Goal: Task Accomplishment & Management: Complete application form

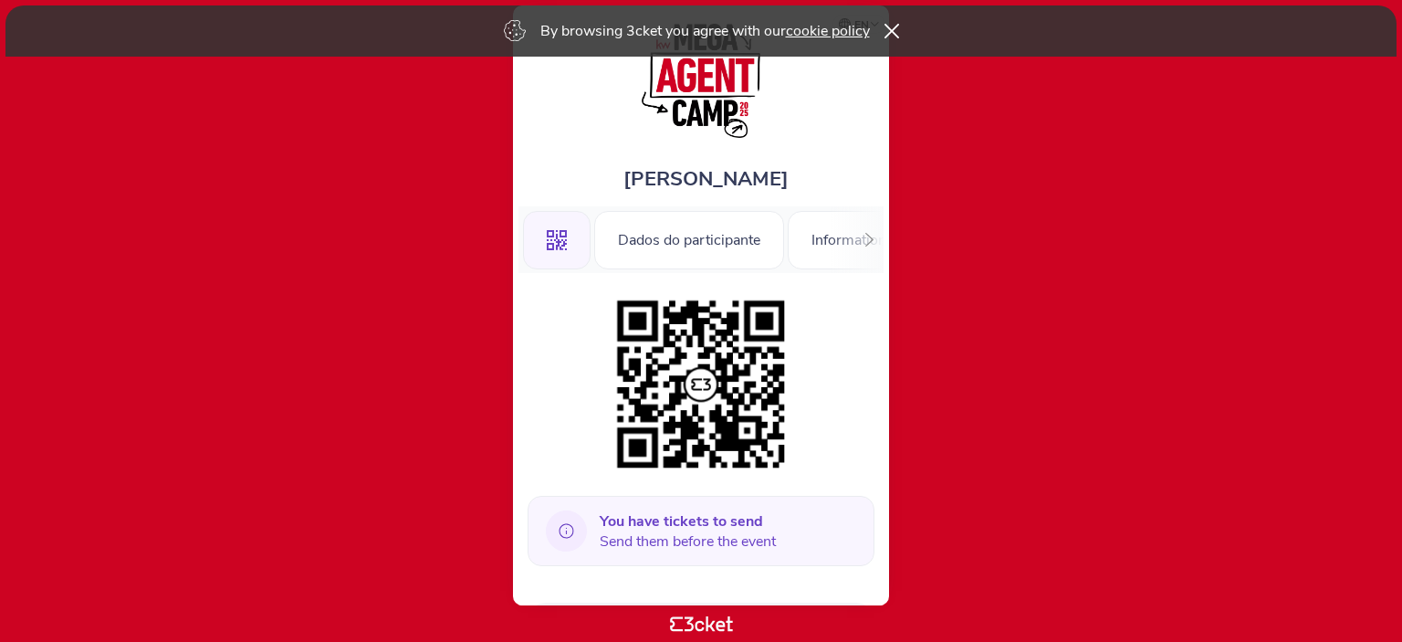
click at [725, 529] on b "You have tickets to send" at bounding box center [681, 521] width 163 height 20
click at [565, 530] on icon at bounding box center [566, 530] width 41 height 41
click at [866, 236] on icon at bounding box center [870, 240] width 14 height 14
click at [867, 236] on div "Information" at bounding box center [818, 240] width 122 height 58
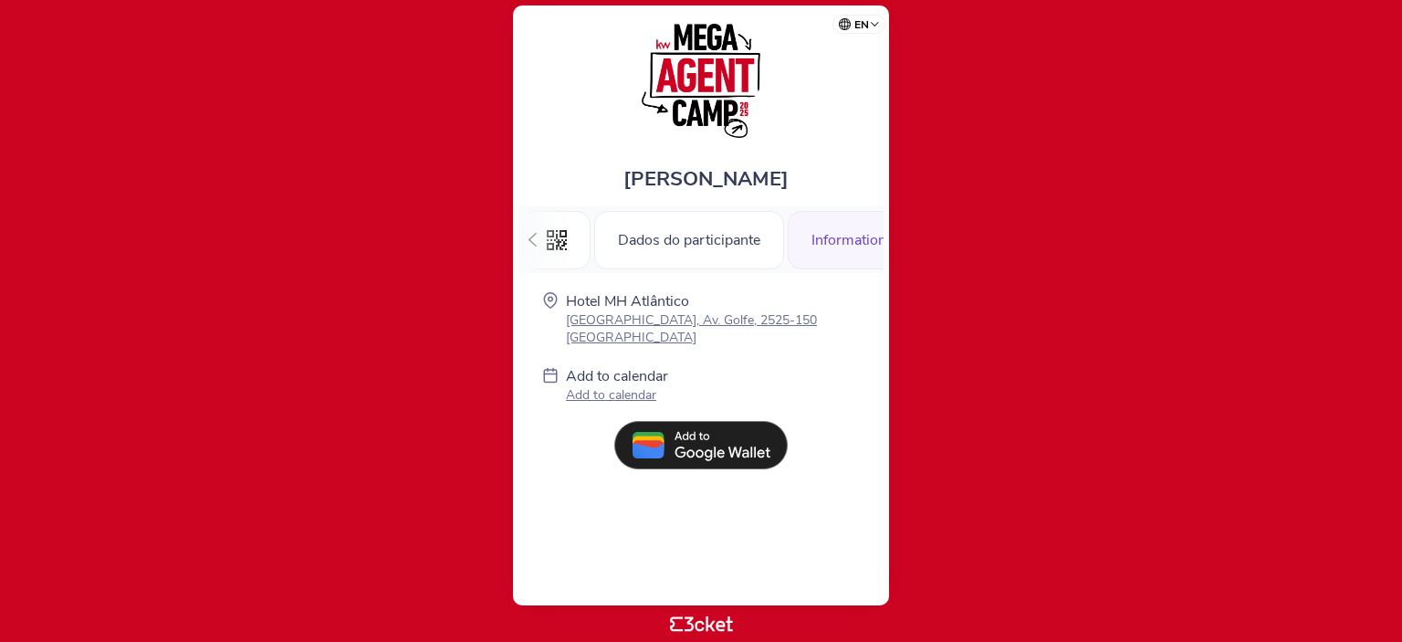
scroll to position [0, 32]
drag, startPoint x: 0, startPoint y: 0, endPoint x: 687, endPoint y: 257, distance: 733.8
click at [687, 257] on div "Dados do participante" at bounding box center [658, 240] width 190 height 58
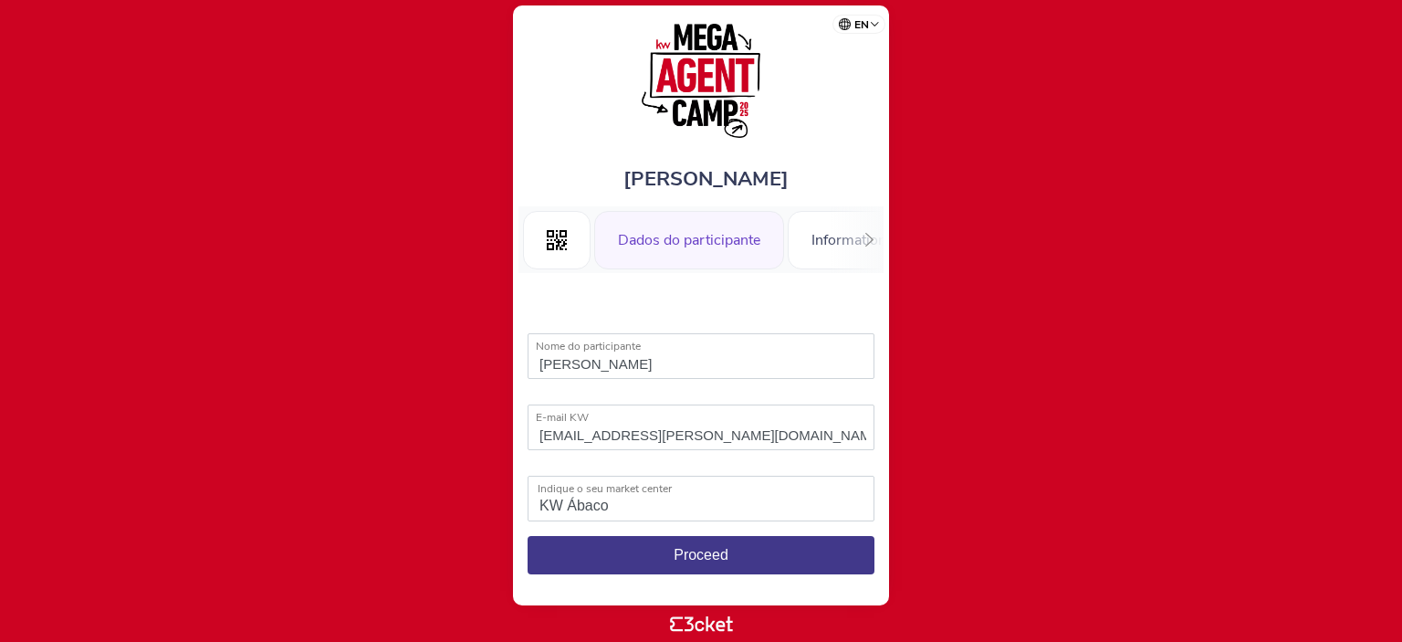
select select "KW Ábaco"
click at [687, 255] on div "Dados do participante" at bounding box center [689, 240] width 190 height 58
select select "KW Ábaco"
click at [714, 555] on span "Proceed" at bounding box center [701, 555] width 55 height 16
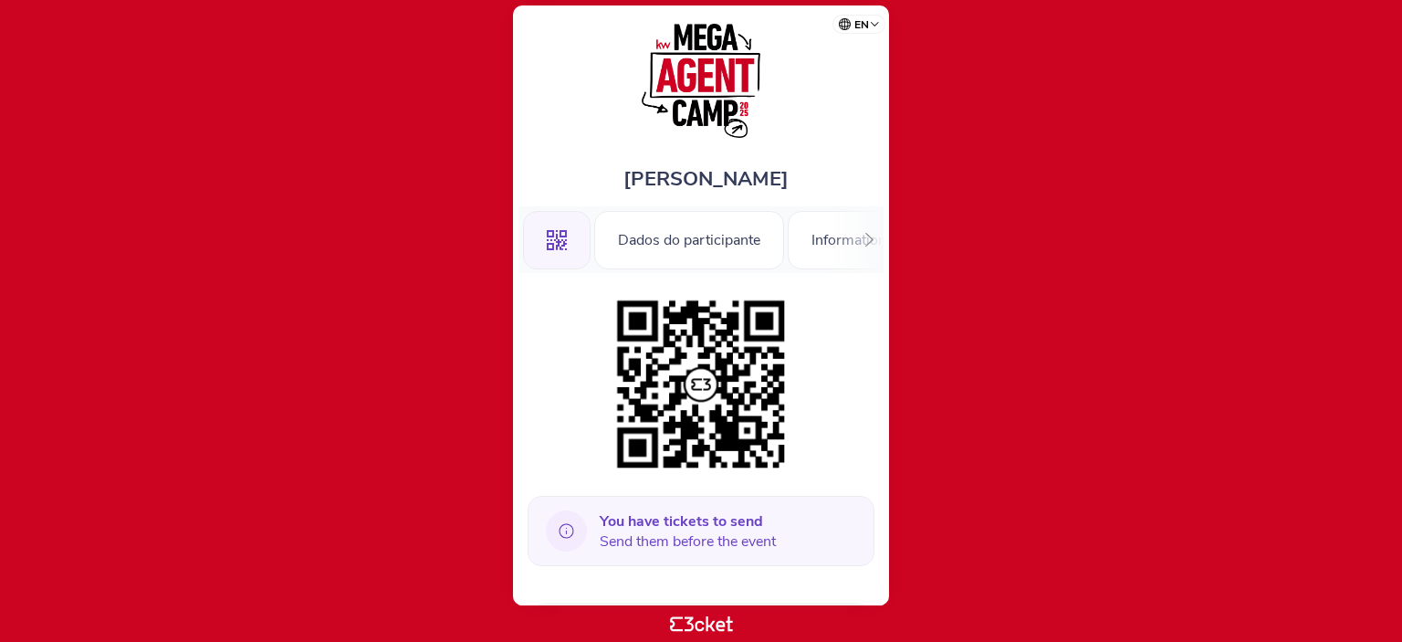
click at [566, 529] on icon at bounding box center [566, 530] width 41 height 41
click at [676, 218] on div "Dados do participante" at bounding box center [689, 240] width 190 height 58
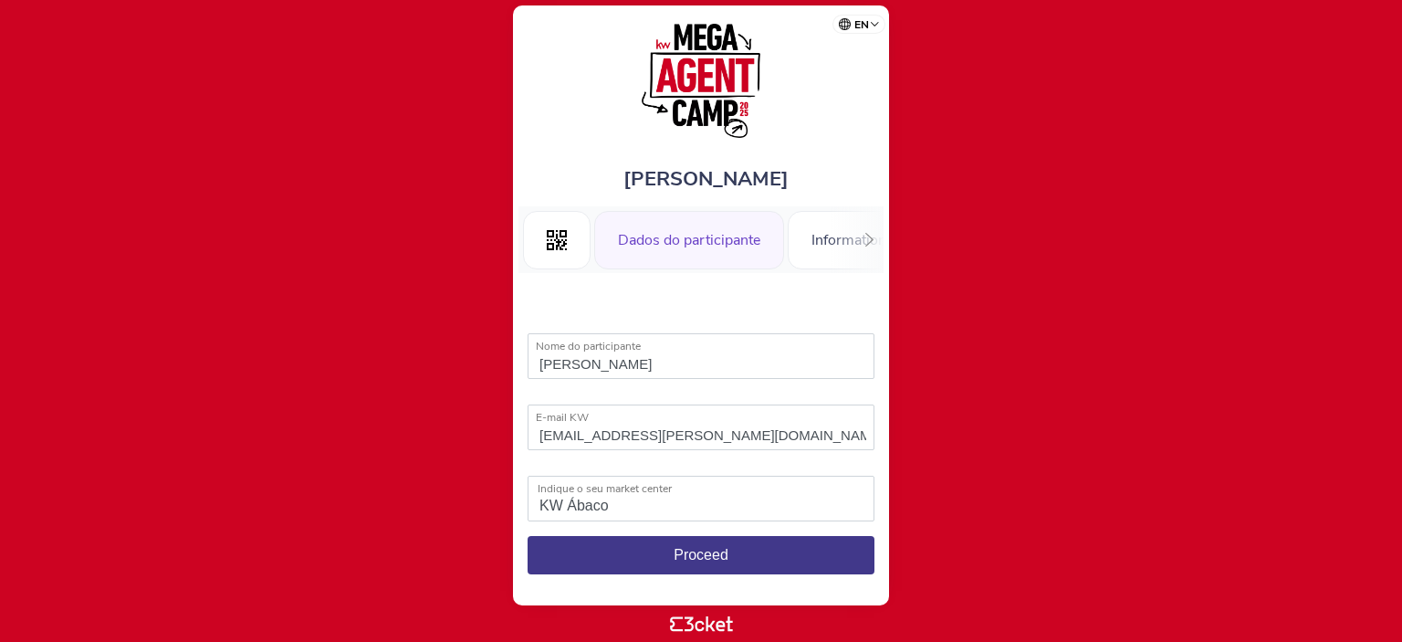
select select "KW Ábaco"
click at [645, 548] on button "Proceed" at bounding box center [701, 555] width 347 height 38
select select "KW Ábaco"
click at [549, 240] on icon ".st0{fill-rule:evenodd;clip-rule:evenodd;}" at bounding box center [557, 240] width 20 height 20
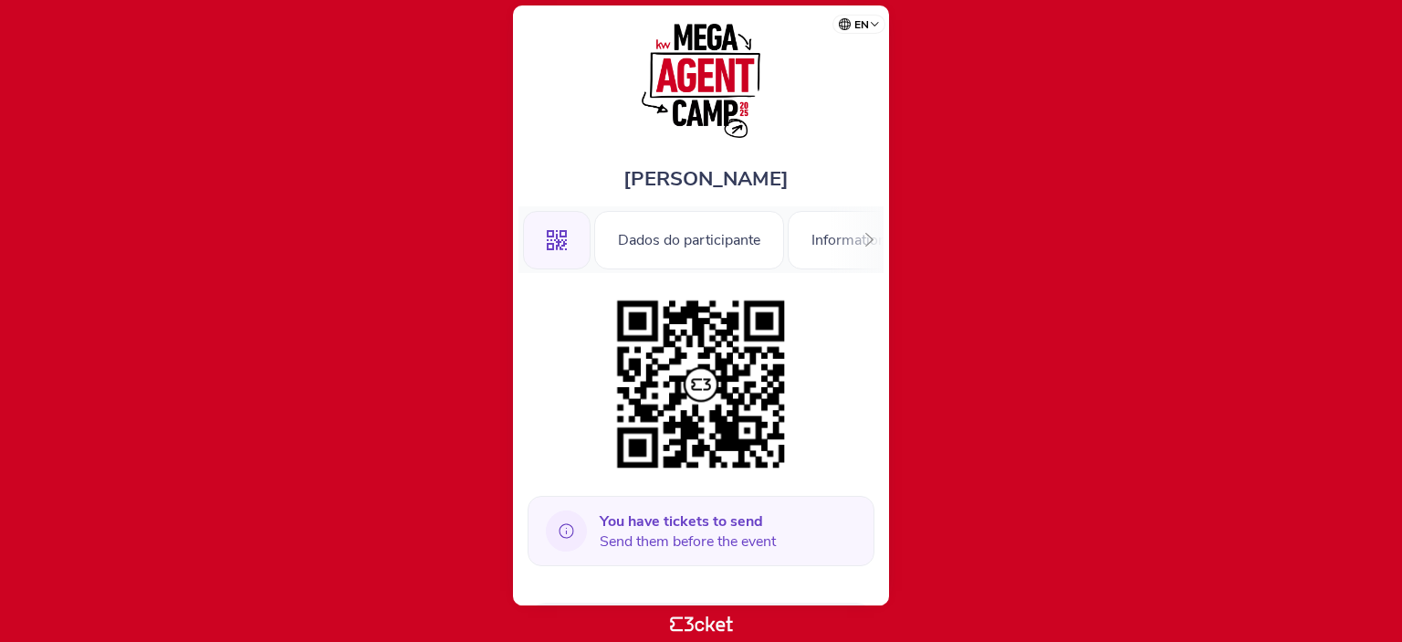
click at [723, 529] on b "You have tickets to send" at bounding box center [681, 521] width 163 height 20
click at [670, 250] on div "Dados do participante" at bounding box center [689, 240] width 190 height 58
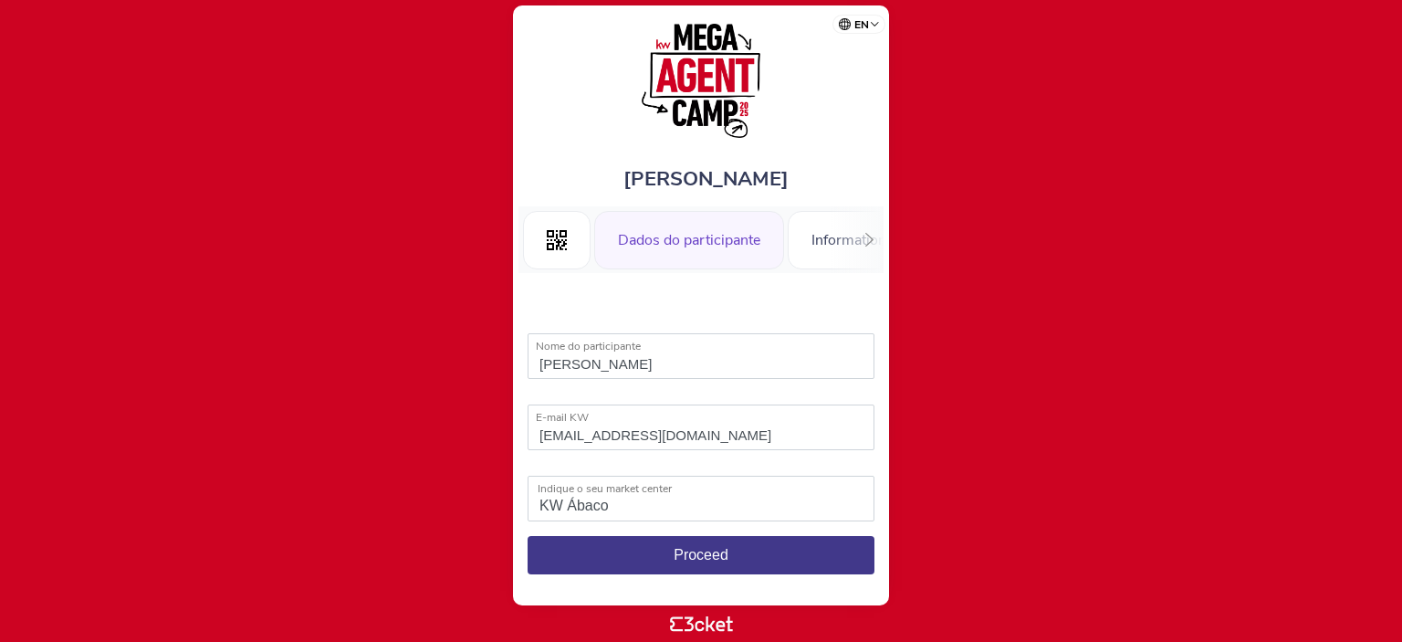
select select "KW Ábaco"
drag, startPoint x: 623, startPoint y: 353, endPoint x: 556, endPoint y: 363, distance: 67.4
click at [554, 362] on div "Nuno Abreu Nome do participante The field "Nome do participante" is invalid" at bounding box center [701, 357] width 347 height 49
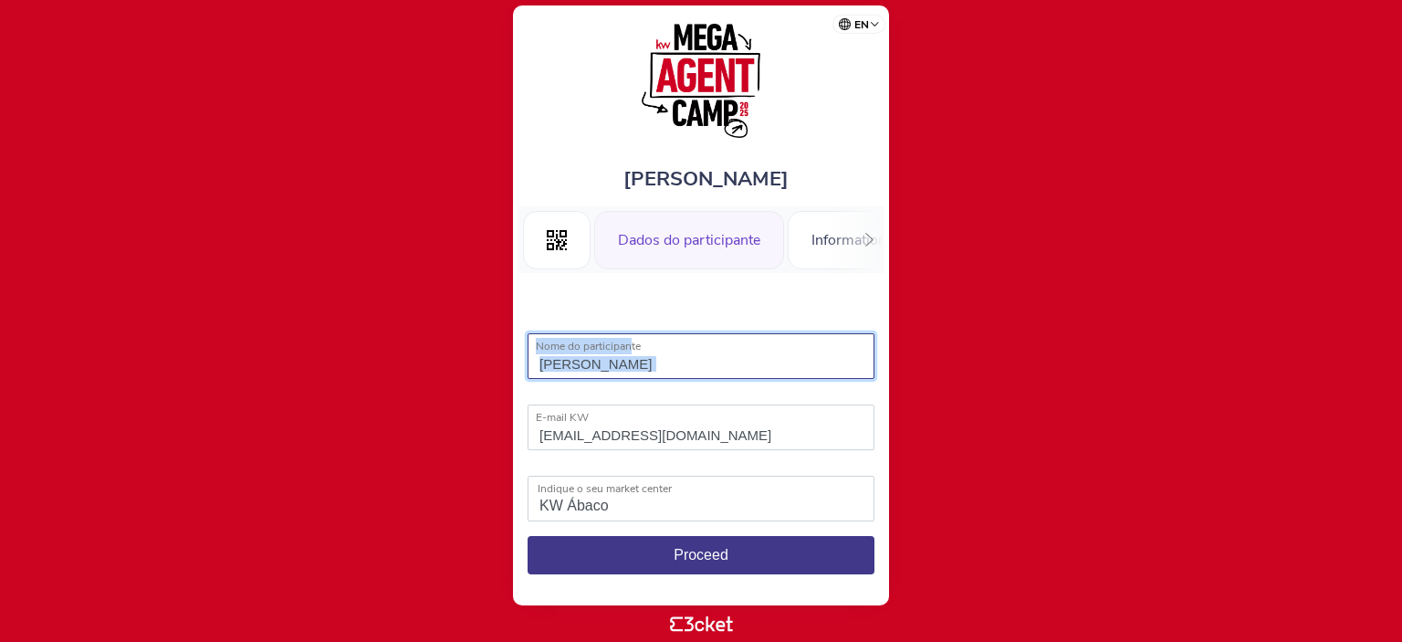
click at [621, 358] on input "[PERSON_NAME]" at bounding box center [701, 356] width 347 height 46
click at [615, 364] on input "[PERSON_NAME]" at bounding box center [701, 356] width 347 height 46
drag, startPoint x: 569, startPoint y: 356, endPoint x: 512, endPoint y: 368, distance: 57.8
click at [513, 368] on div "Nuno Abreu .st0{fill-rule:evenodd;clip-rule:evenodd;} Dados do participante Inf…" at bounding box center [701, 305] width 376 height 600
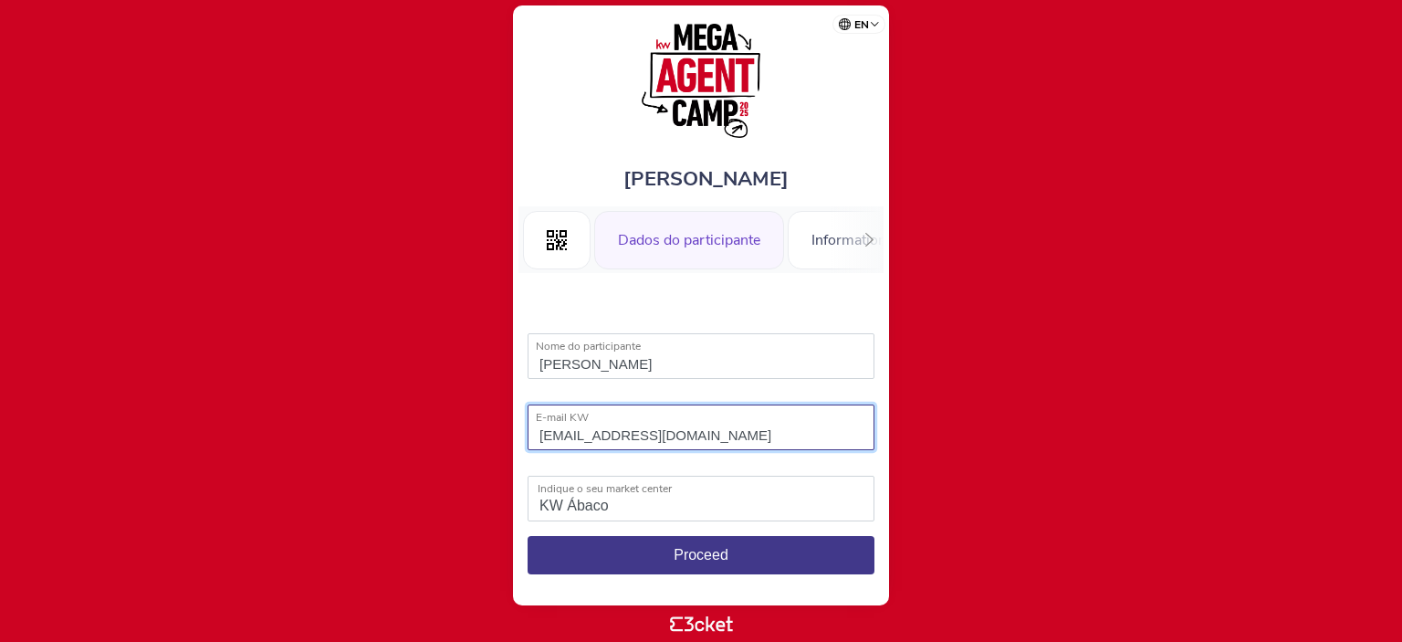
click at [603, 431] on input "[EMAIL_ADDRESS][PERSON_NAME][DOMAIN_NAME]" at bounding box center [701, 427] width 347 height 46
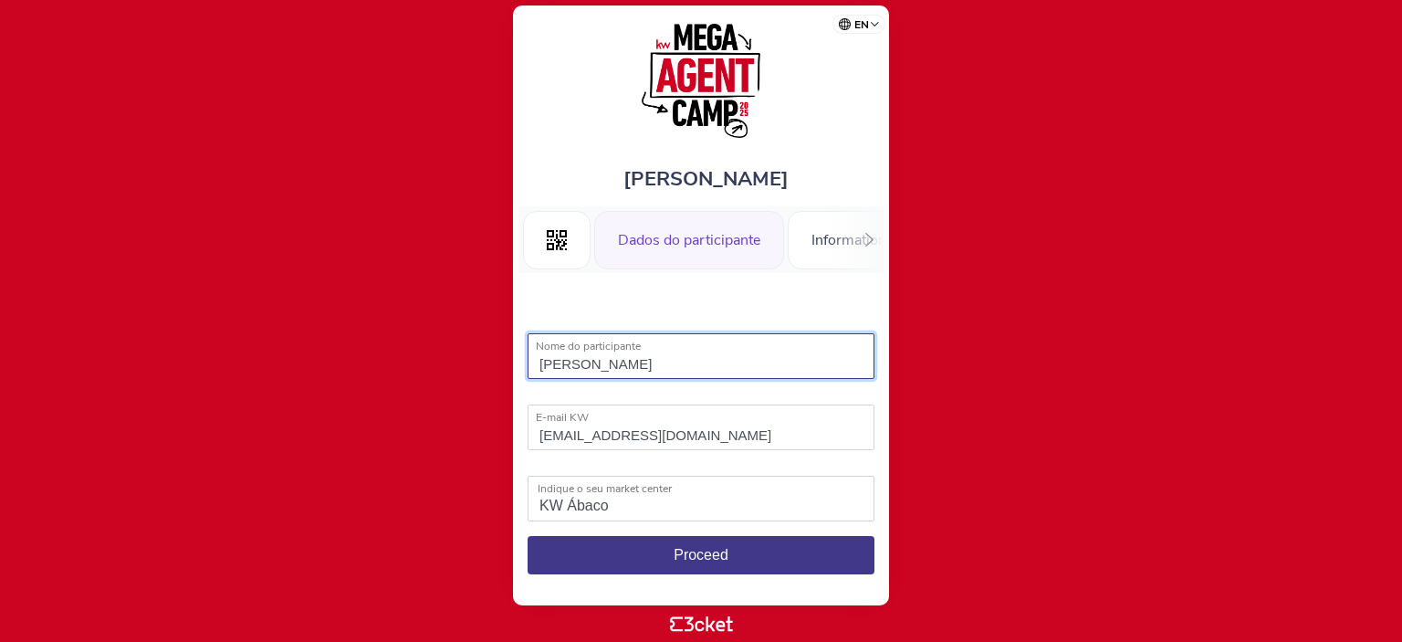
drag, startPoint x: 668, startPoint y: 364, endPoint x: 526, endPoint y: 376, distance: 142.9
click at [526, 376] on div "Pedro Martins Lopes Nome do participante The field "Nome do participante" is in…" at bounding box center [701, 444] width 365 height 343
type input "Alexa Uzzan"
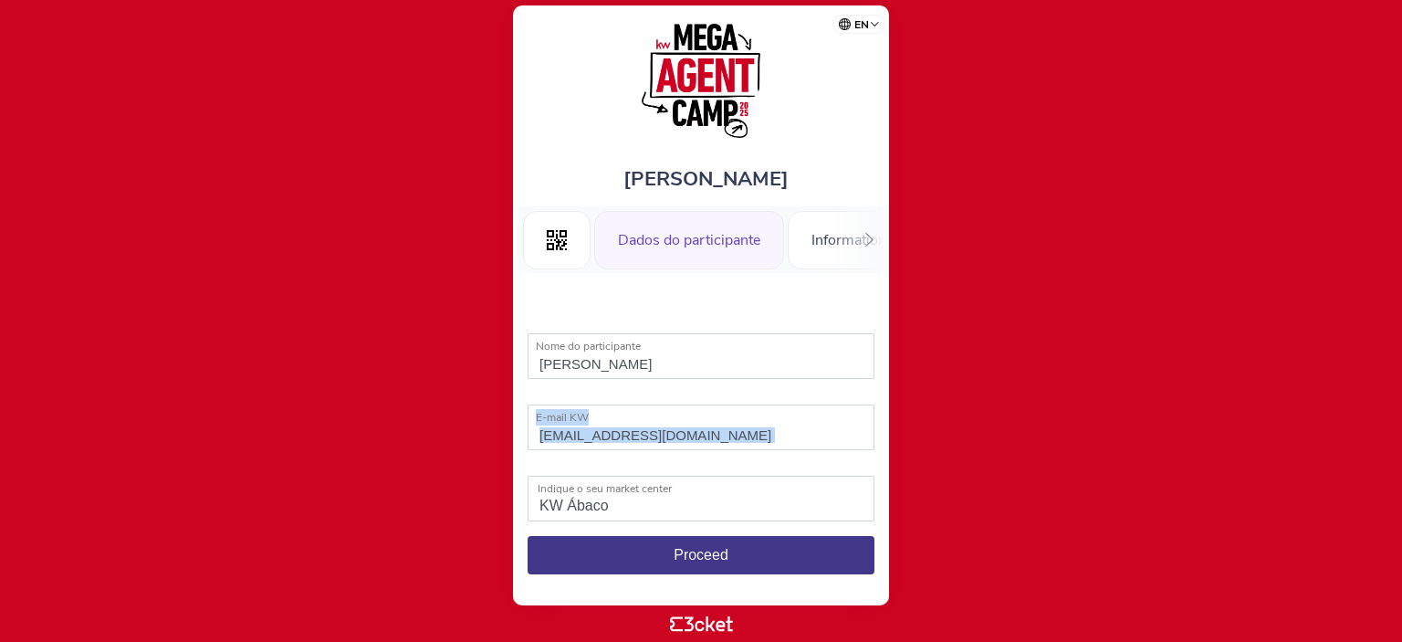
drag, startPoint x: 719, startPoint y: 427, endPoint x: 538, endPoint y: 434, distance: 181.8
click at [538, 434] on div "nuno.abreu@kwportugal.pt E-mail KW The field "E-mail KW" is invalid" at bounding box center [701, 428] width 347 height 49
click at [621, 421] on label "E-mail KW" at bounding box center [709, 417] width 363 height 26
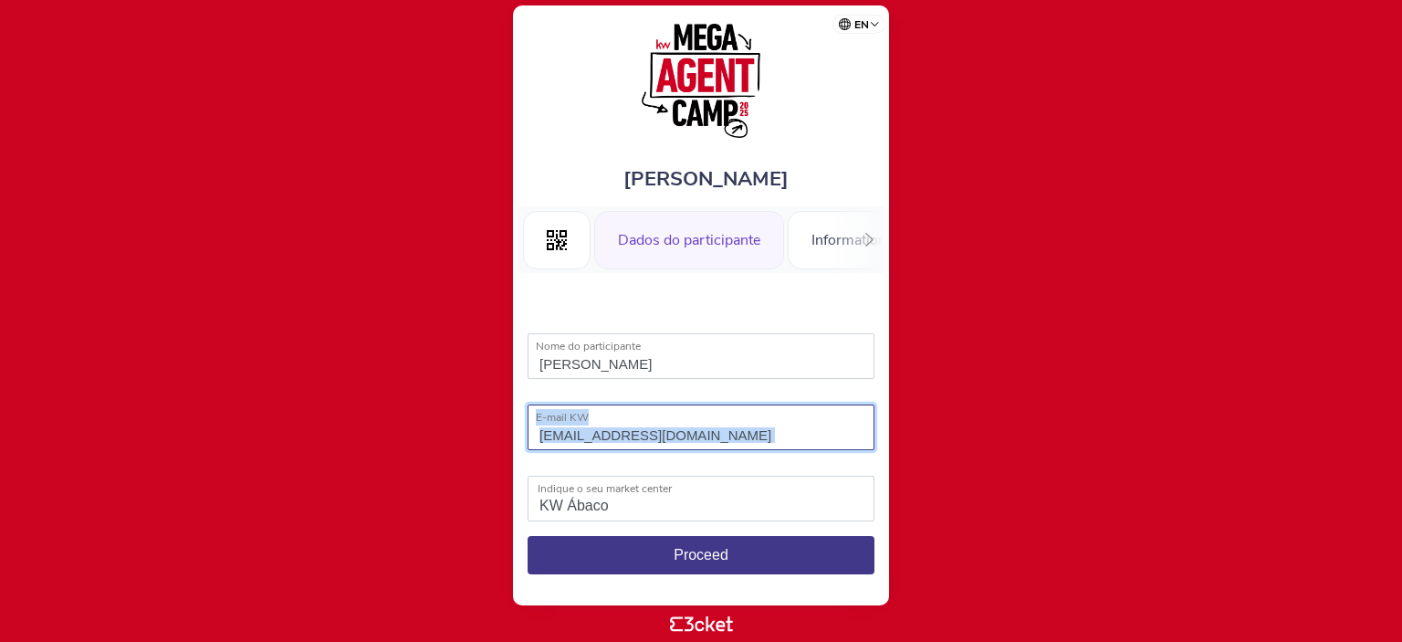
click at [621, 421] on input "[EMAIL_ADDRESS][PERSON_NAME][DOMAIN_NAME]" at bounding box center [701, 427] width 347 height 46
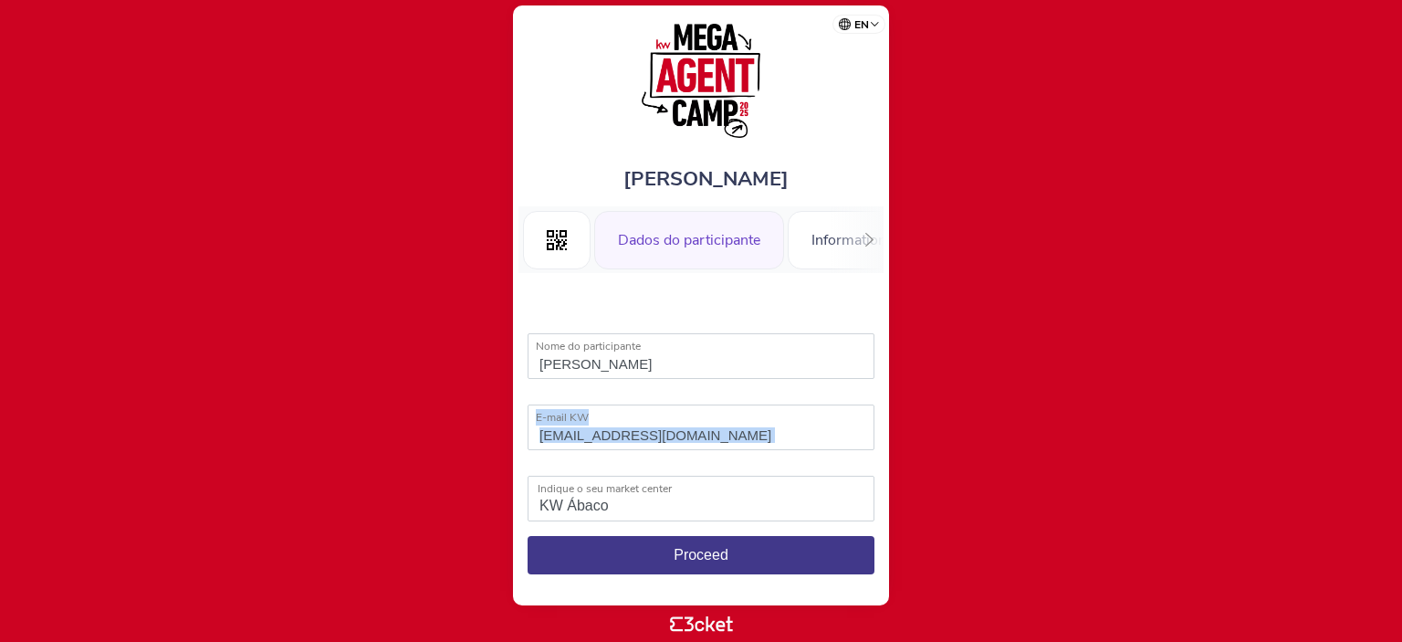
drag, startPoint x: 610, startPoint y: 426, endPoint x: 551, endPoint y: 434, distance: 59.8
click at [551, 434] on div "nuno.abreu@kwportugal.pt E-mail KW The field "E-mail KW" is invalid" at bounding box center [701, 428] width 347 height 49
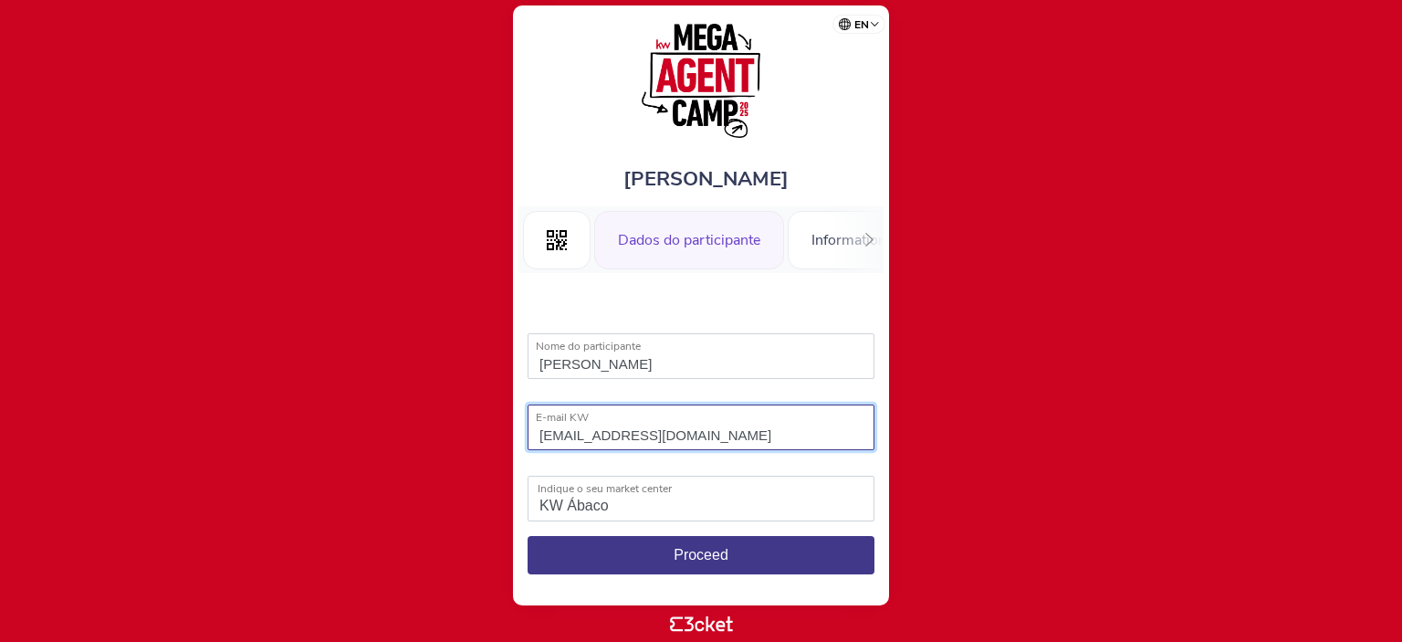
click at [559, 435] on input "nuno.abreu@kwportugal.pt" at bounding box center [701, 427] width 347 height 46
type input "alexa.uzzan@kwportugal.pt"
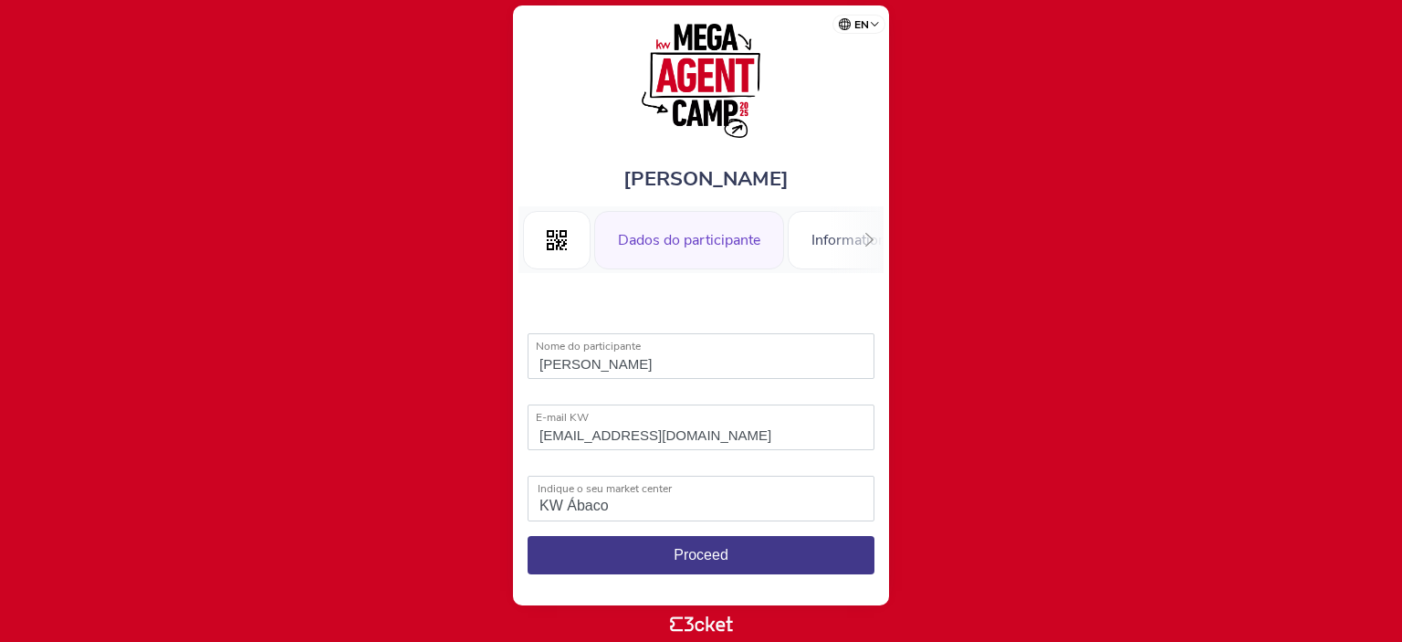
click at [687, 548] on span "Proceed" at bounding box center [701, 555] width 55 height 16
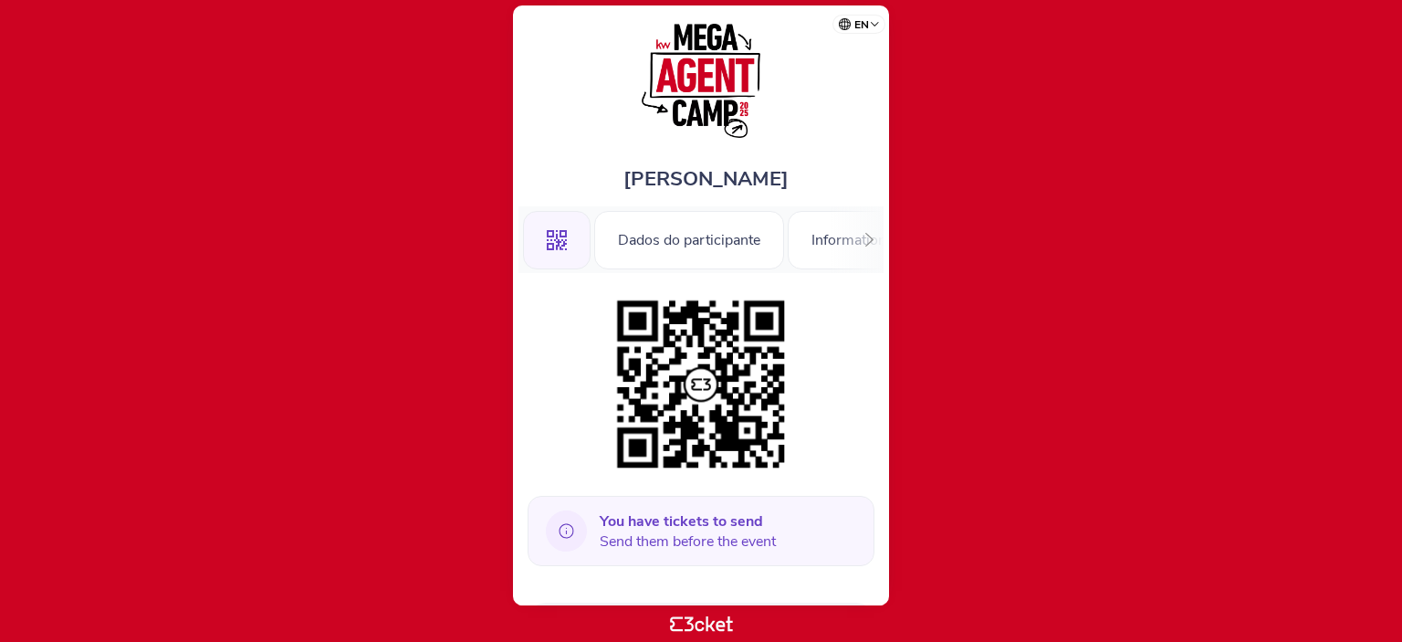
click at [632, 543] on span "You have tickets to send Send them before the event" at bounding box center [688, 531] width 176 height 40
click at [737, 517] on b "You have tickets to send" at bounding box center [681, 521] width 163 height 20
click at [716, 255] on div "Dados do participante" at bounding box center [689, 240] width 190 height 58
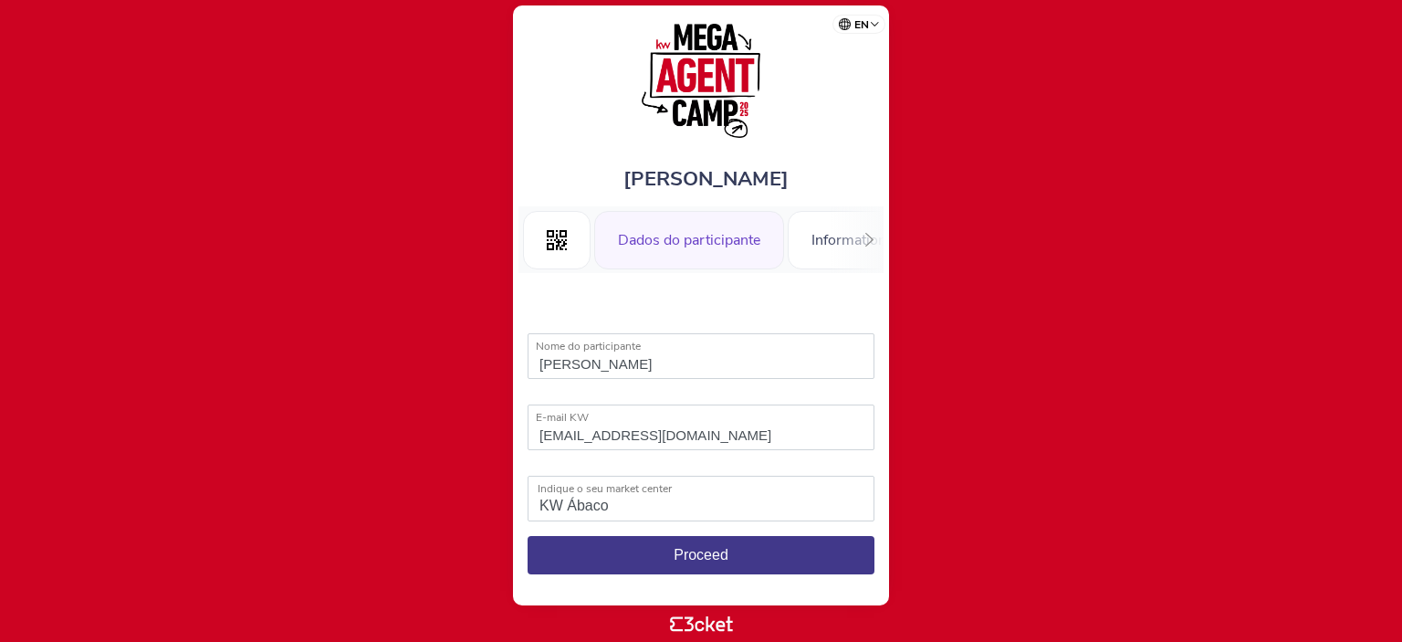
select select "KW Ábaco"
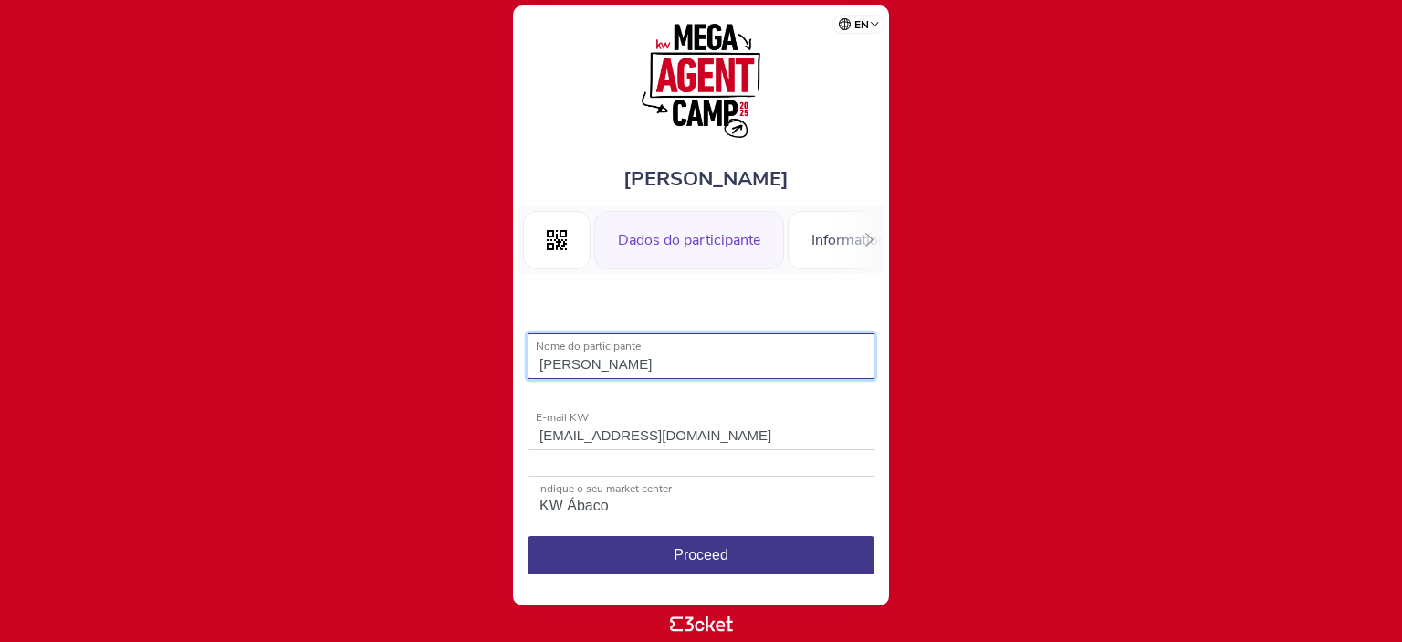
drag, startPoint x: 622, startPoint y: 364, endPoint x: 466, endPoint y: 359, distance: 156.2
click at [466, 359] on body "en Português ([GEOGRAPHIC_DATA]) English Español Catalan [DEMOGRAPHIC_DATA] [PE…" at bounding box center [701, 320] width 1388 height 627
type input "[PERSON_NAME]"
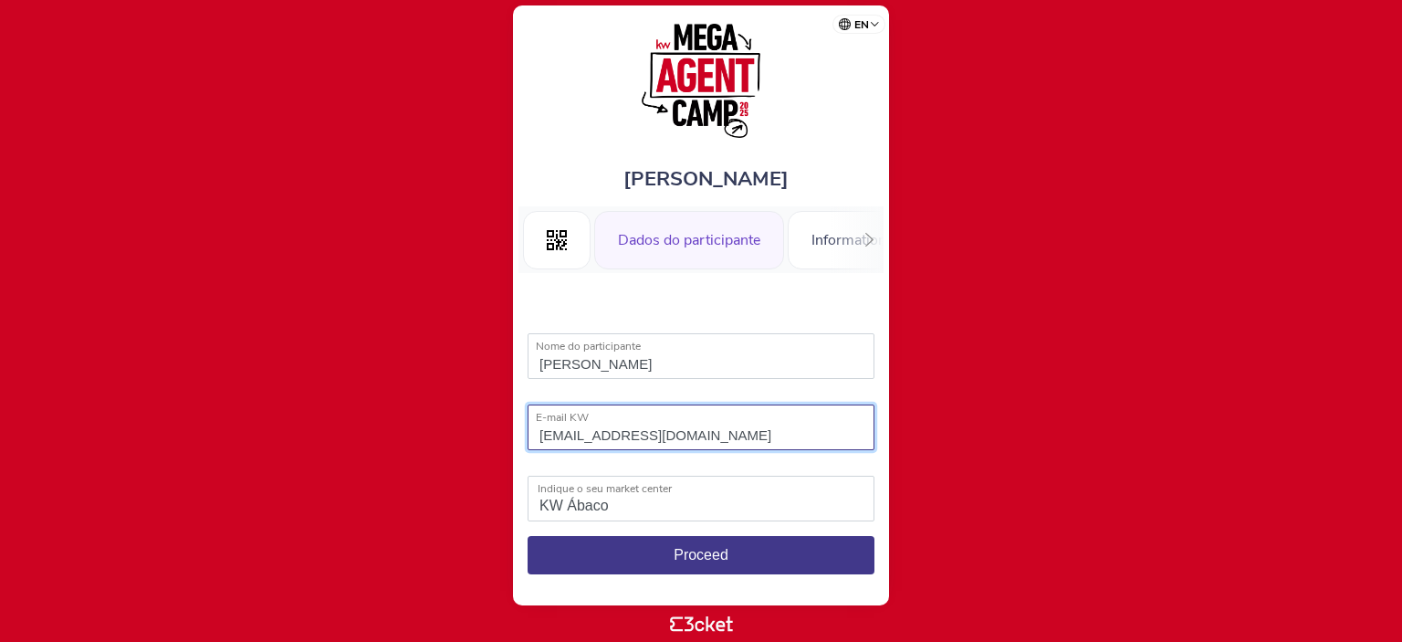
click at [610, 441] on input "[EMAIL_ADDRESS][DOMAIN_NAME]" at bounding box center [701, 427] width 347 height 46
type input "[EMAIL_ADDRESS][DOMAIN_NAME]"
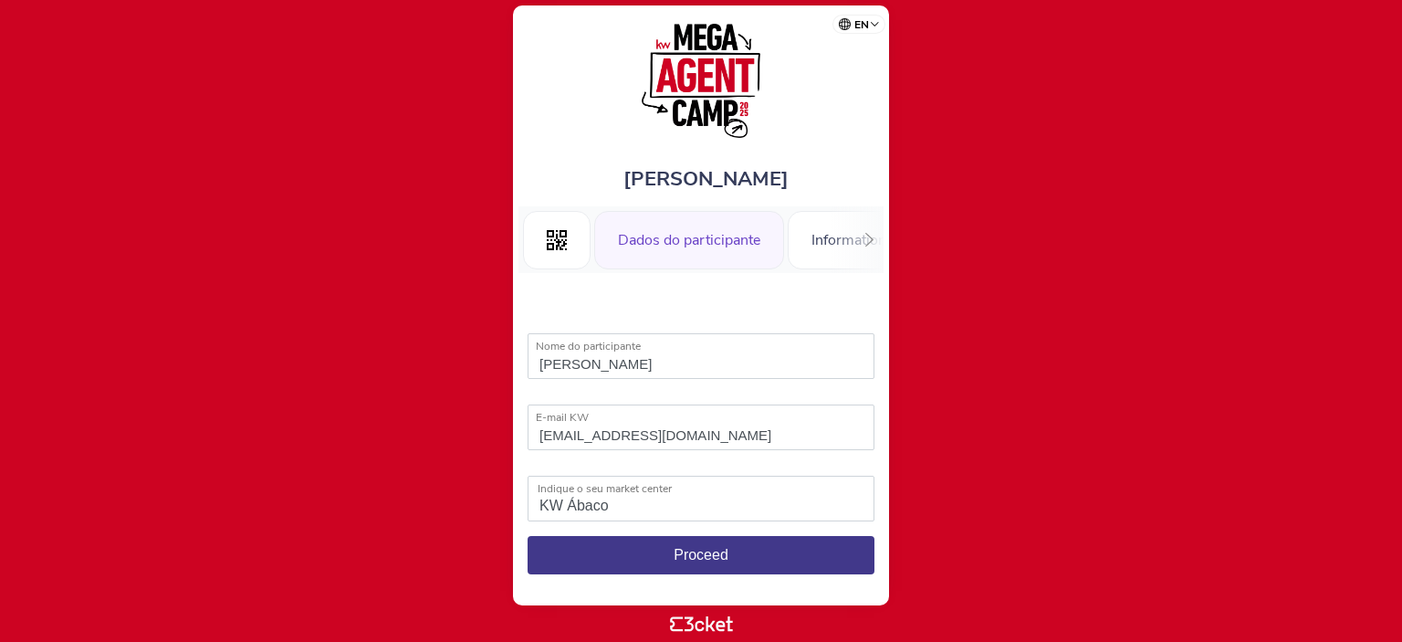
click at [696, 554] on span "Proceed" at bounding box center [701, 555] width 55 height 16
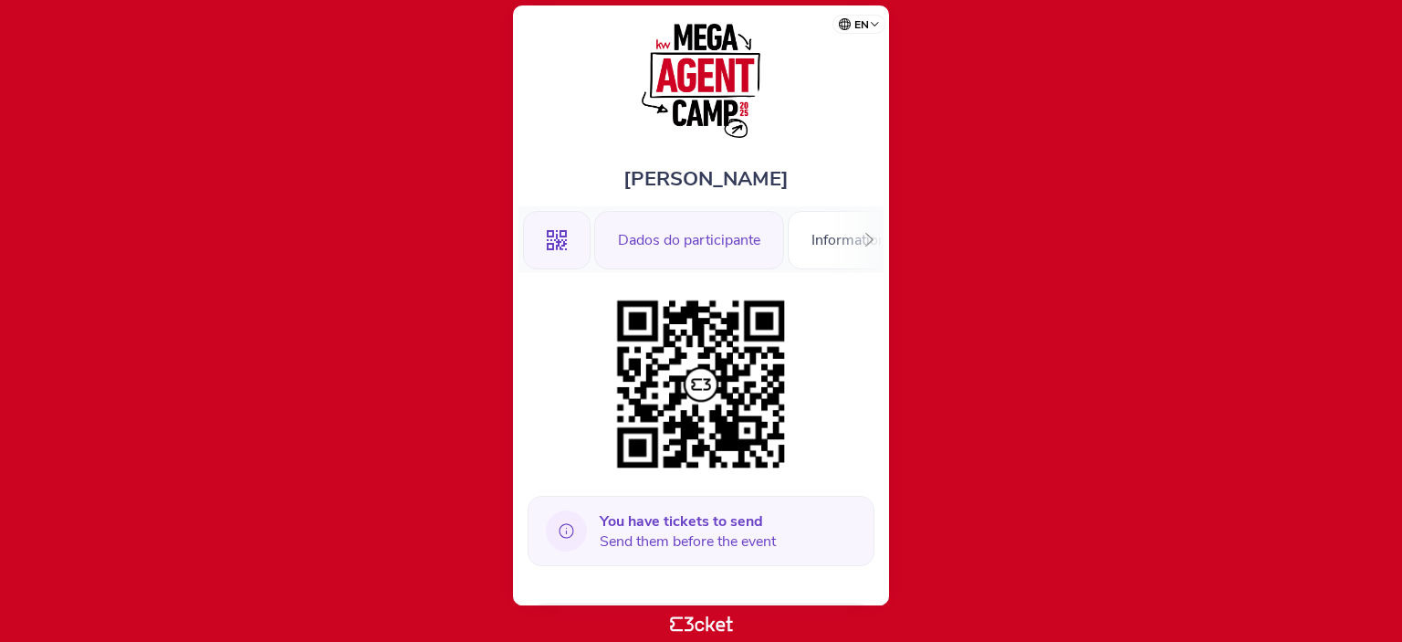
click at [688, 230] on div "Dados do participante" at bounding box center [689, 240] width 190 height 58
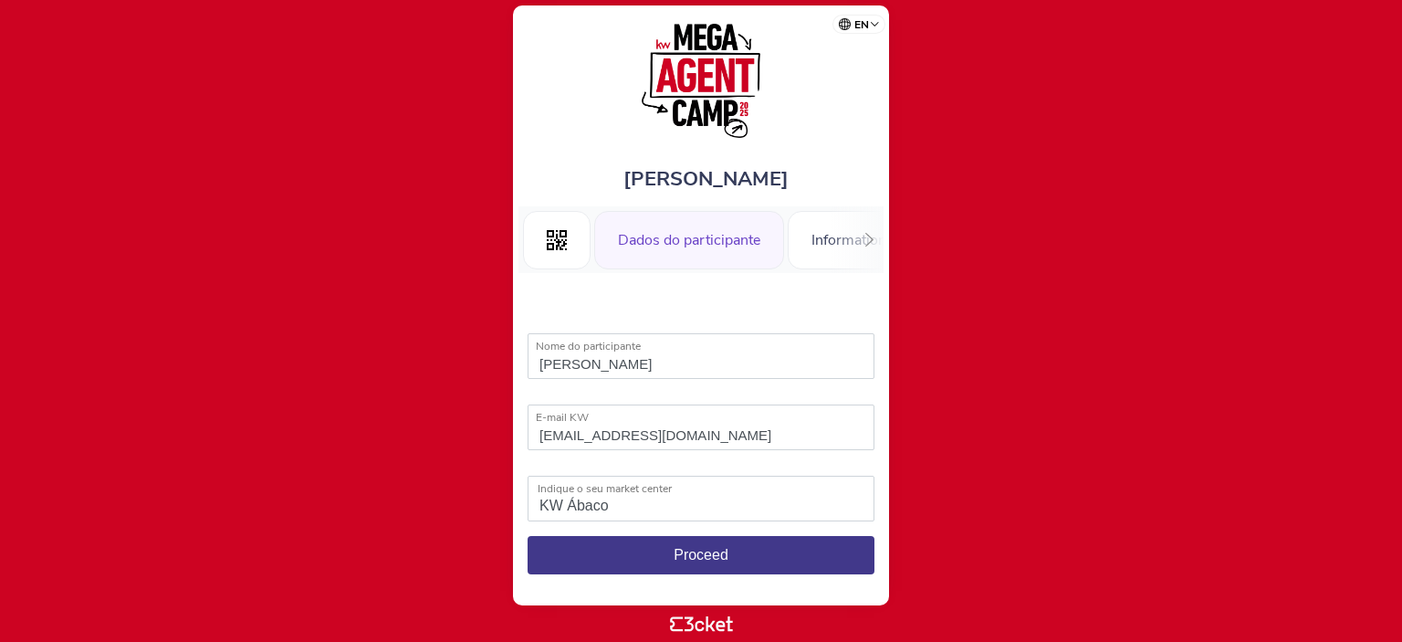
select select "KW Ábaco"
click at [693, 551] on span "Proceed" at bounding box center [701, 555] width 55 height 16
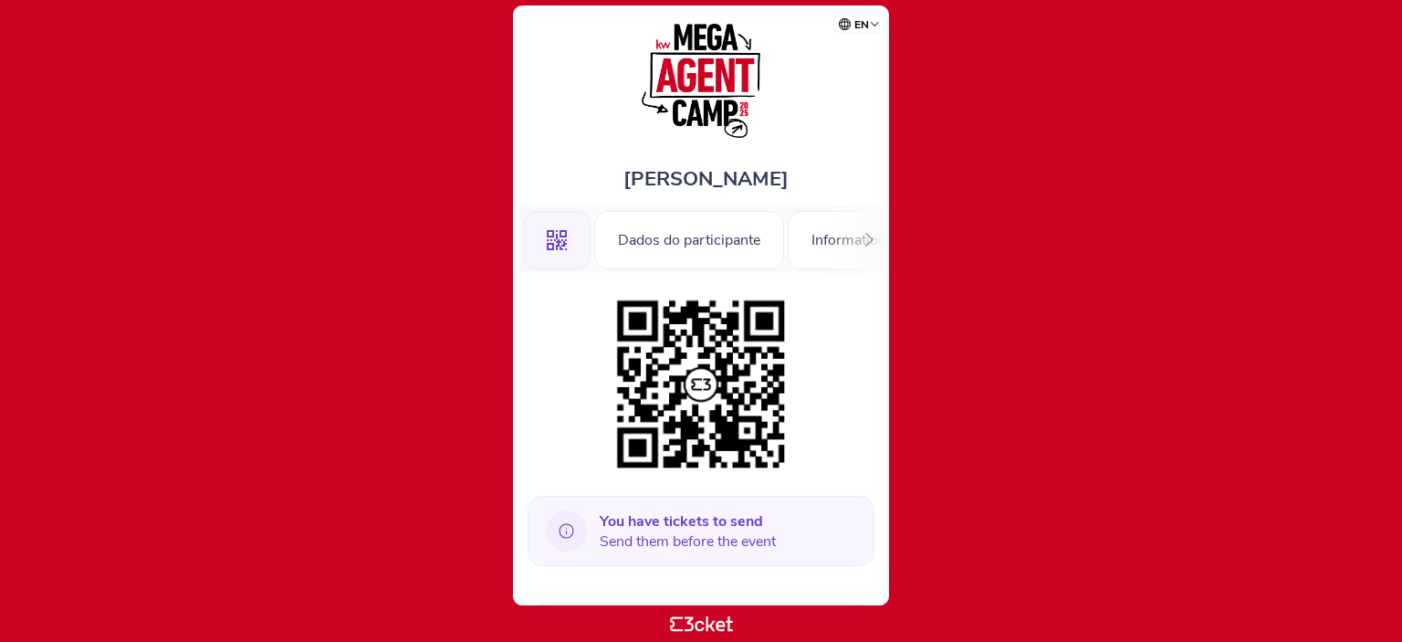
click at [694, 520] on b "You have tickets to send" at bounding box center [681, 521] width 163 height 20
click at [562, 525] on icon at bounding box center [566, 530] width 48 height 41
click at [564, 527] on icon at bounding box center [566, 530] width 41 height 41
click at [632, 537] on span "You have tickets to send Send them before the event" at bounding box center [688, 531] width 176 height 40
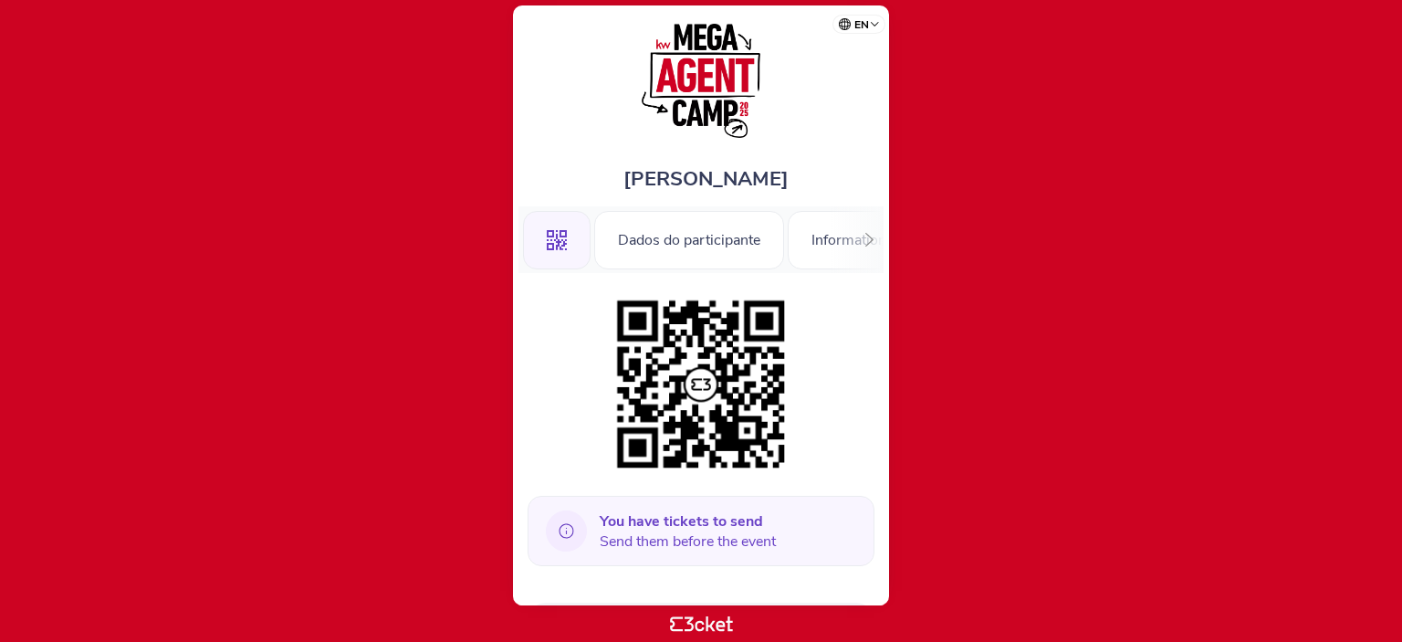
click at [851, 236] on div ".st0{fill-rule:evenodd;clip-rule:evenodd;} Dados do participante Information" at bounding box center [701, 239] width 365 height 67
click at [866, 237] on icon at bounding box center [870, 240] width 14 height 14
click at [866, 237] on div "Information" at bounding box center [818, 240] width 122 height 58
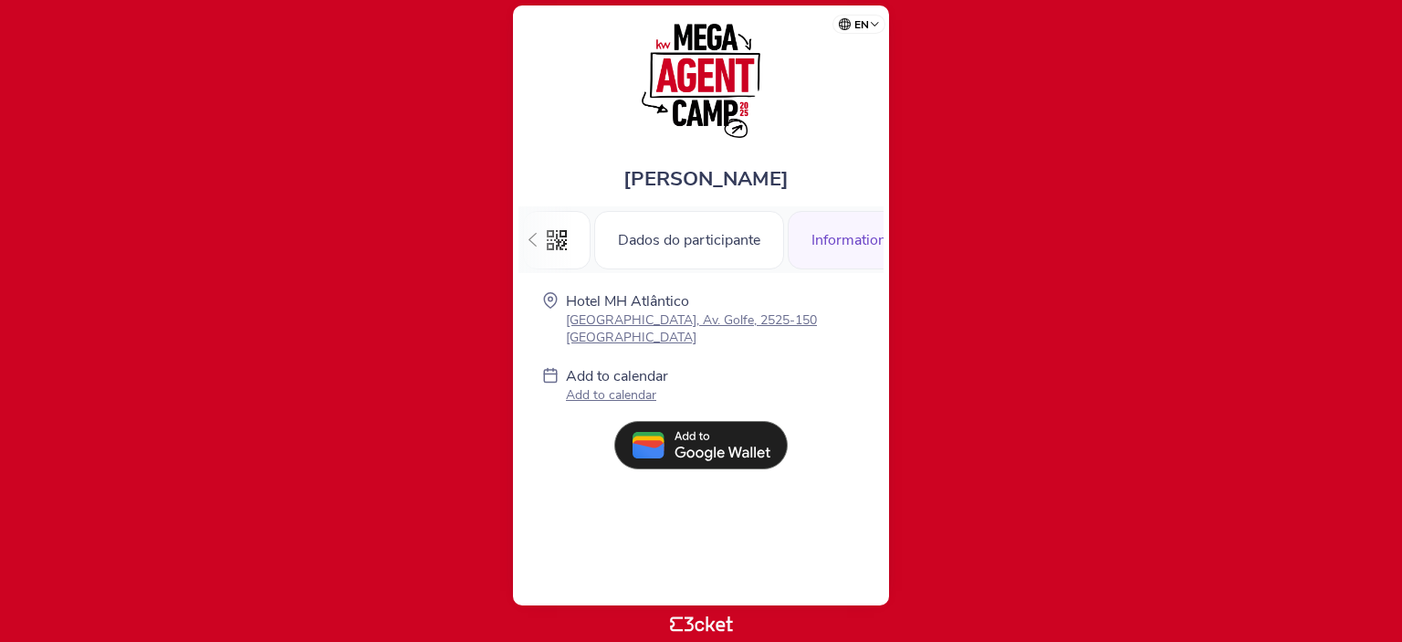
scroll to position [0, 32]
click at [660, 242] on div "Dados do participante" at bounding box center [658, 240] width 190 height 58
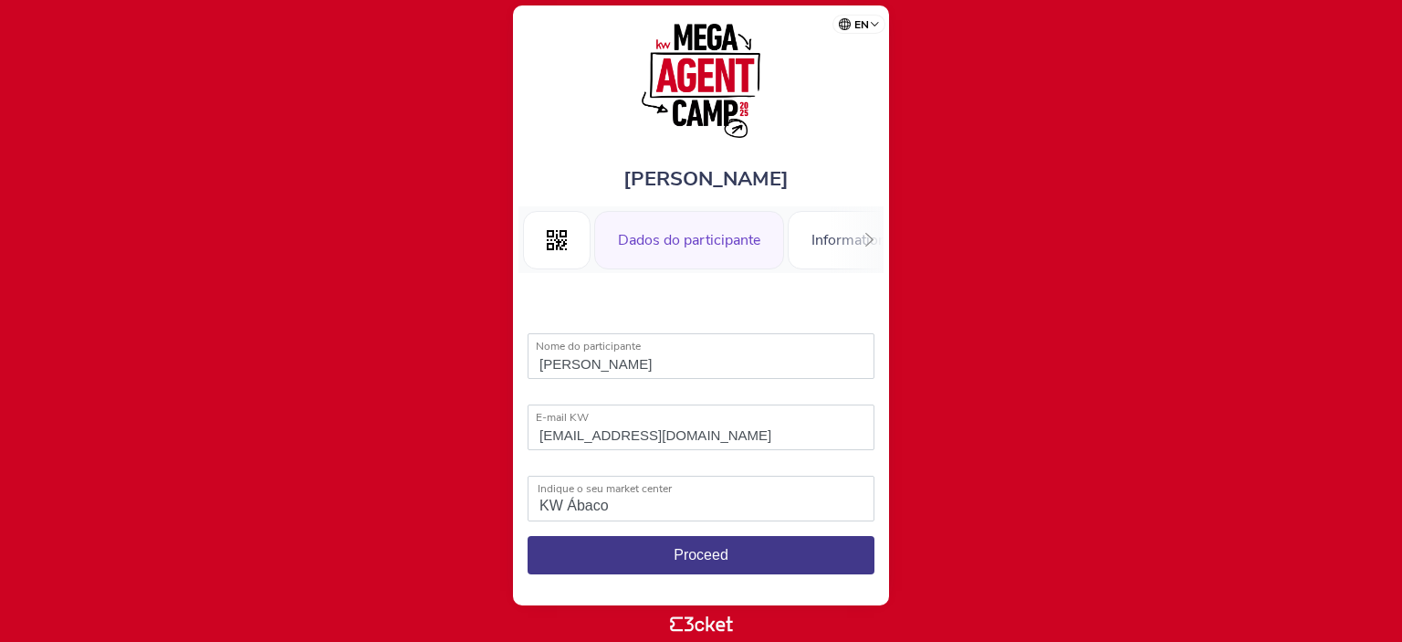
select select "KW Ábaco"
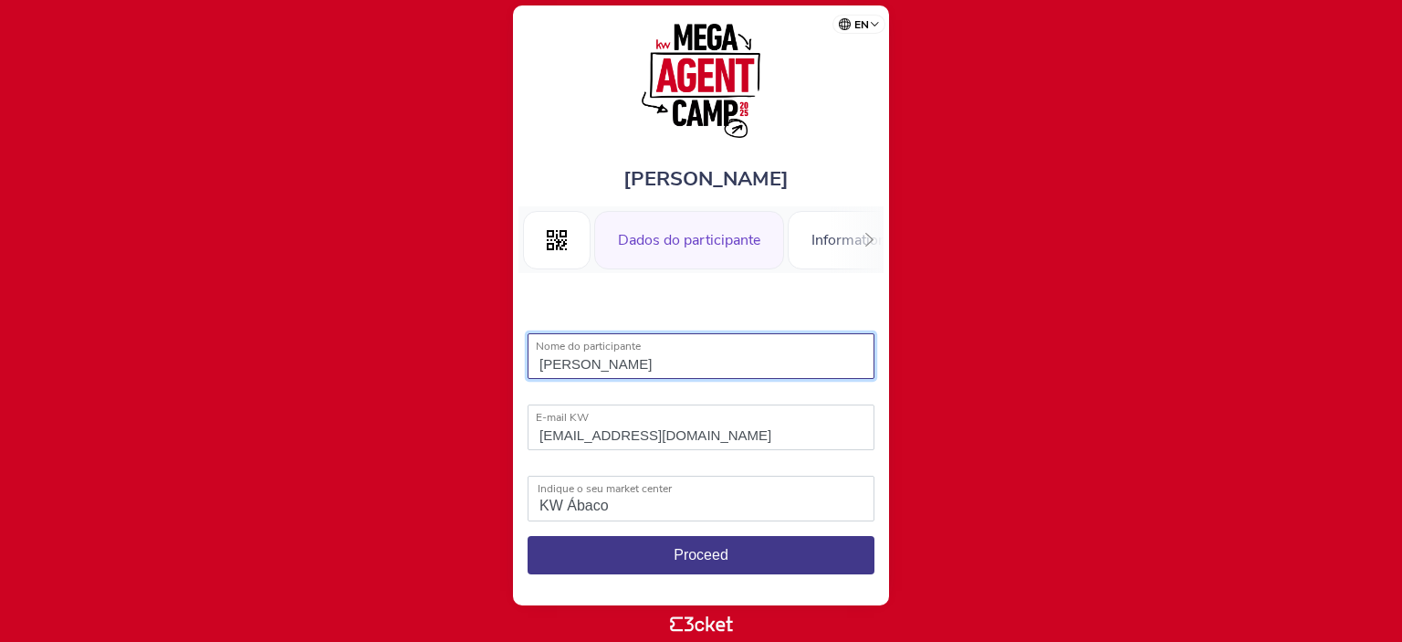
drag, startPoint x: 635, startPoint y: 362, endPoint x: 500, endPoint y: 368, distance: 135.3
click at [500, 368] on body "en Português ([GEOGRAPHIC_DATA]) English Español Catalan [DEMOGRAPHIC_DATA] [PE…" at bounding box center [701, 320] width 1388 height 627
type input "[PERSON_NAME] Carocinho"
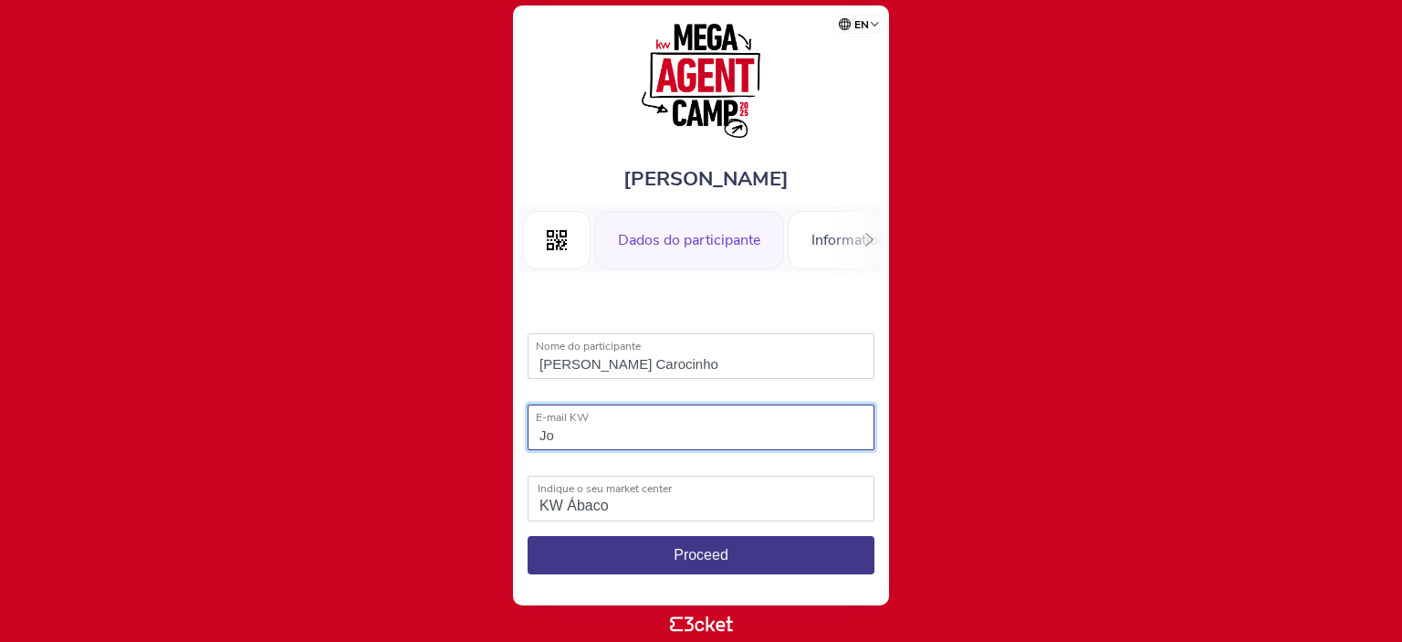
type input "J"
type input "[PERSON_NAME][EMAIL_ADDRESS][DOMAIN_NAME]"
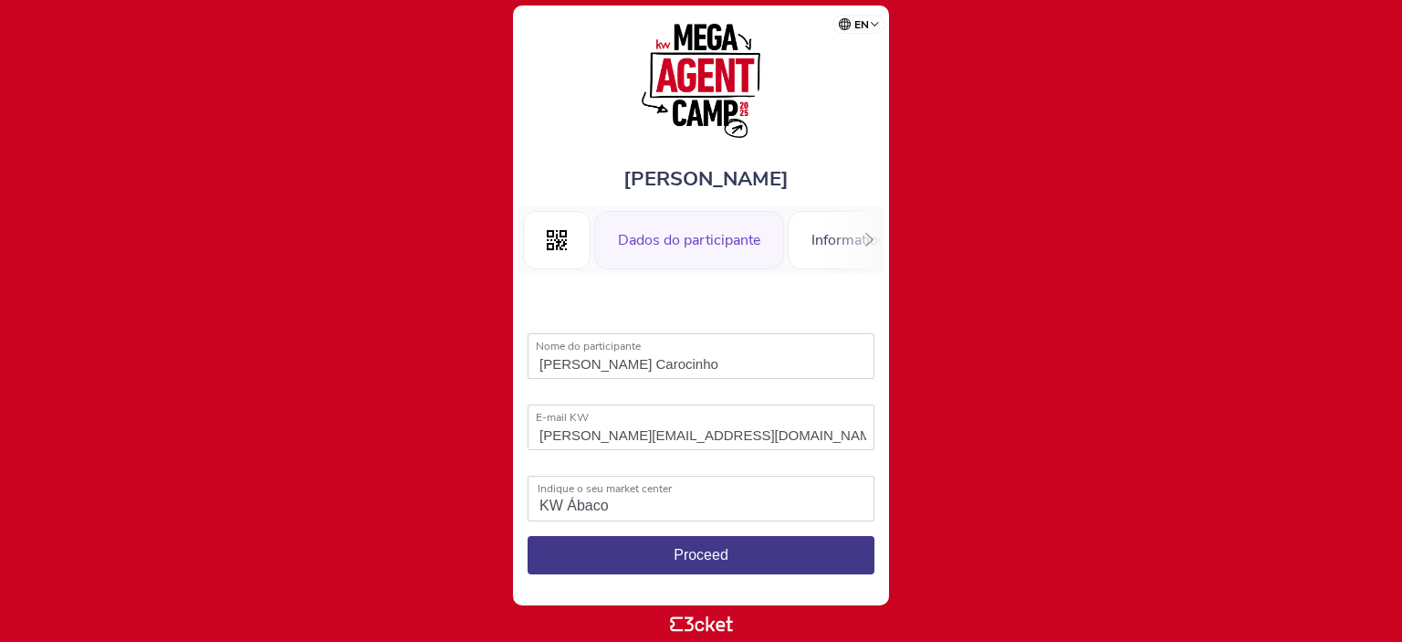
click at [668, 554] on button "Proceed" at bounding box center [701, 555] width 347 height 38
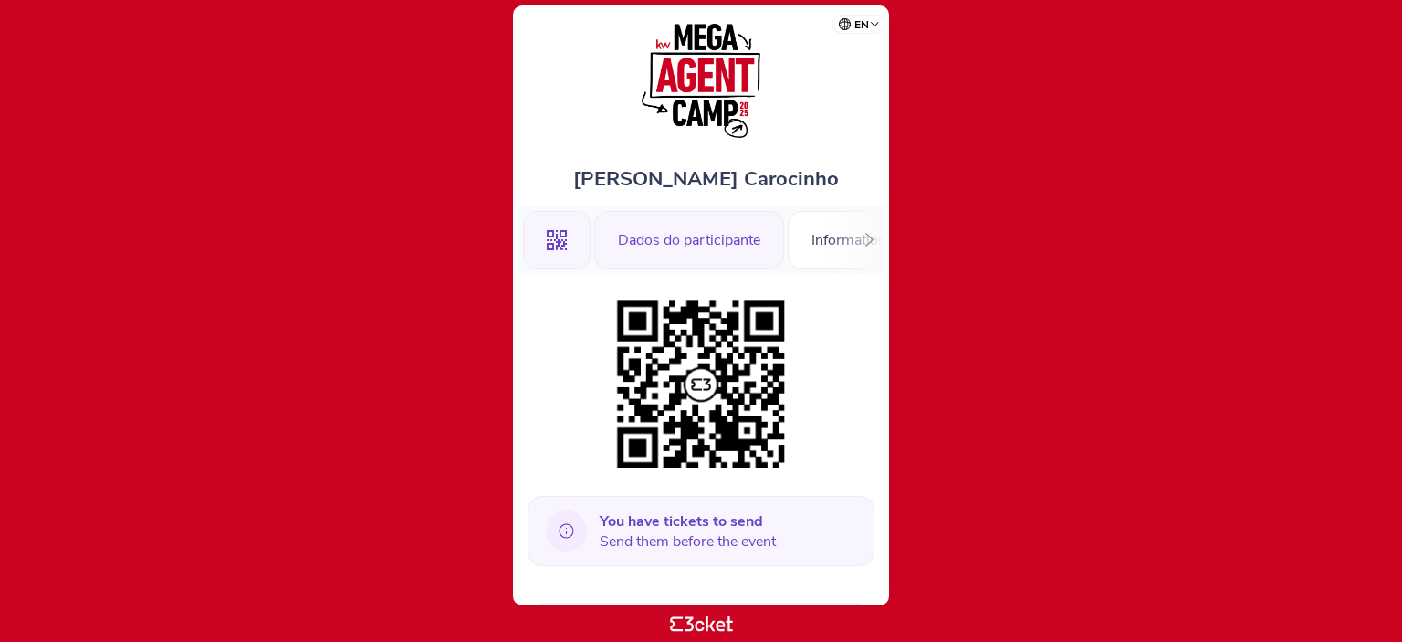
click at [729, 243] on div "Dados do participante" at bounding box center [689, 240] width 190 height 58
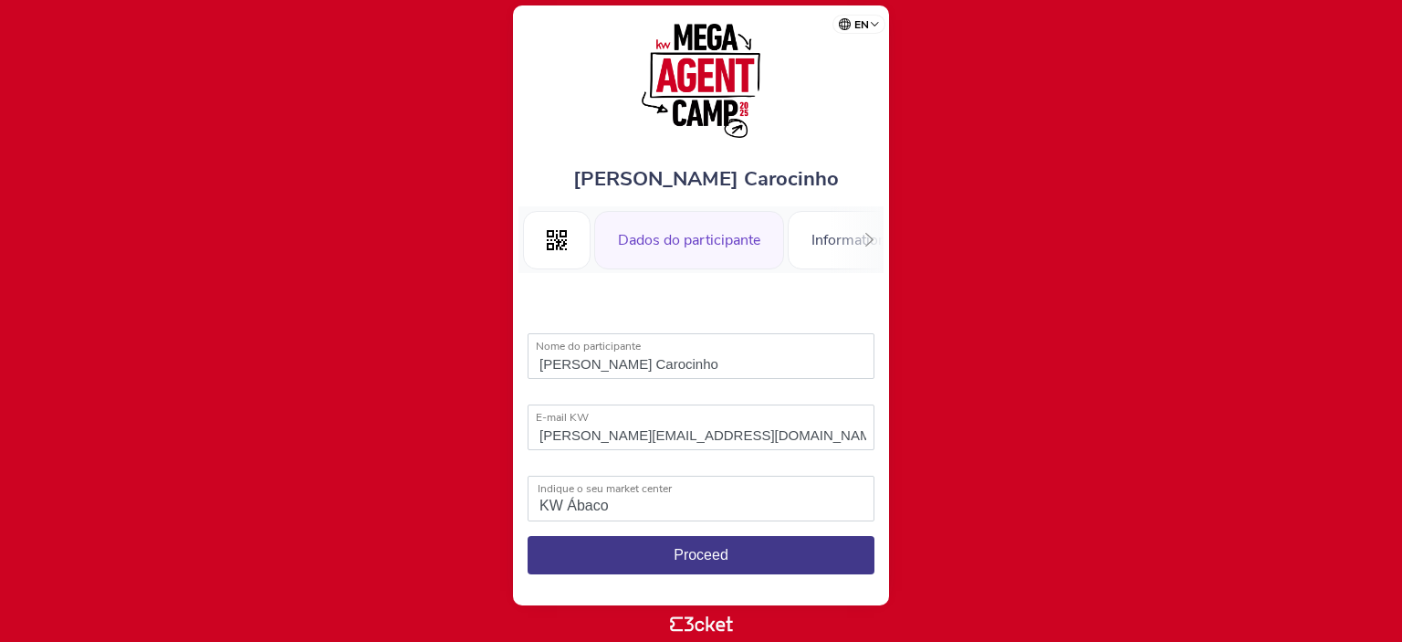
select select "KW Ábaco"
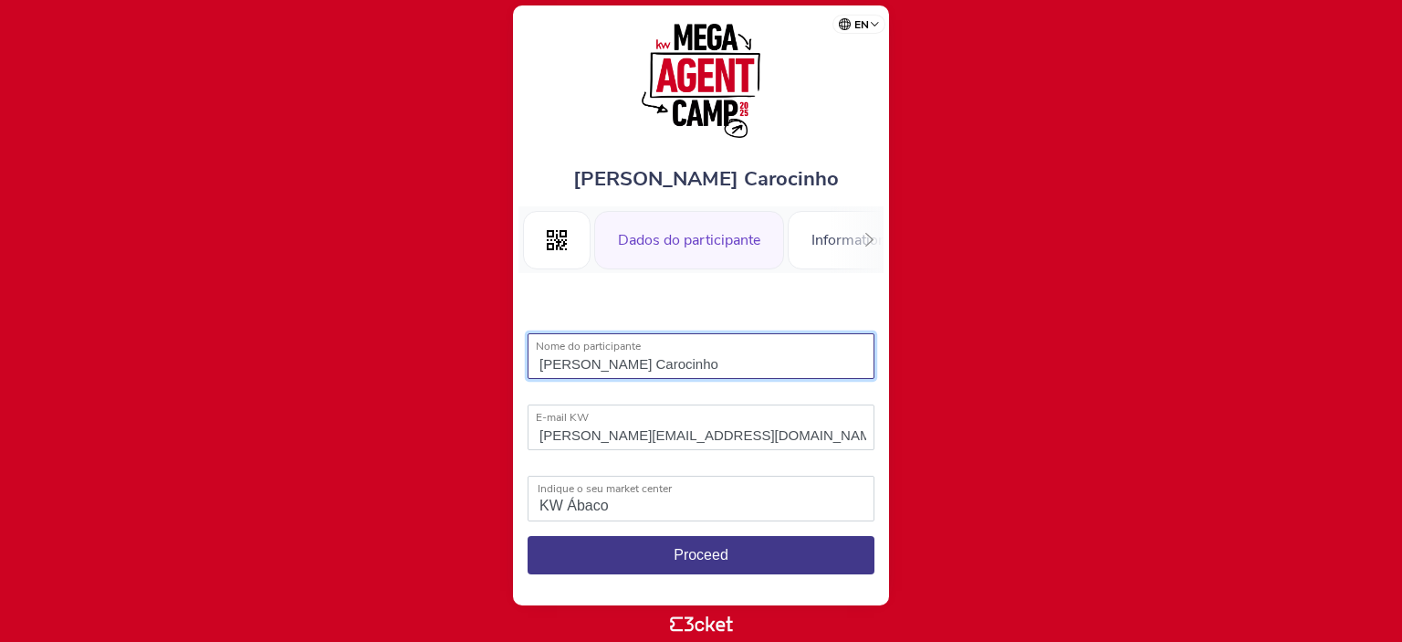
drag, startPoint x: 573, startPoint y: 364, endPoint x: 508, endPoint y: 365, distance: 65.7
click at [508, 365] on body "en Português (Portugal) English Español Catalan Français JOrge Carocinho .st0{f…" at bounding box center [701, 320] width 1388 height 627
type input "Sandra Varela"
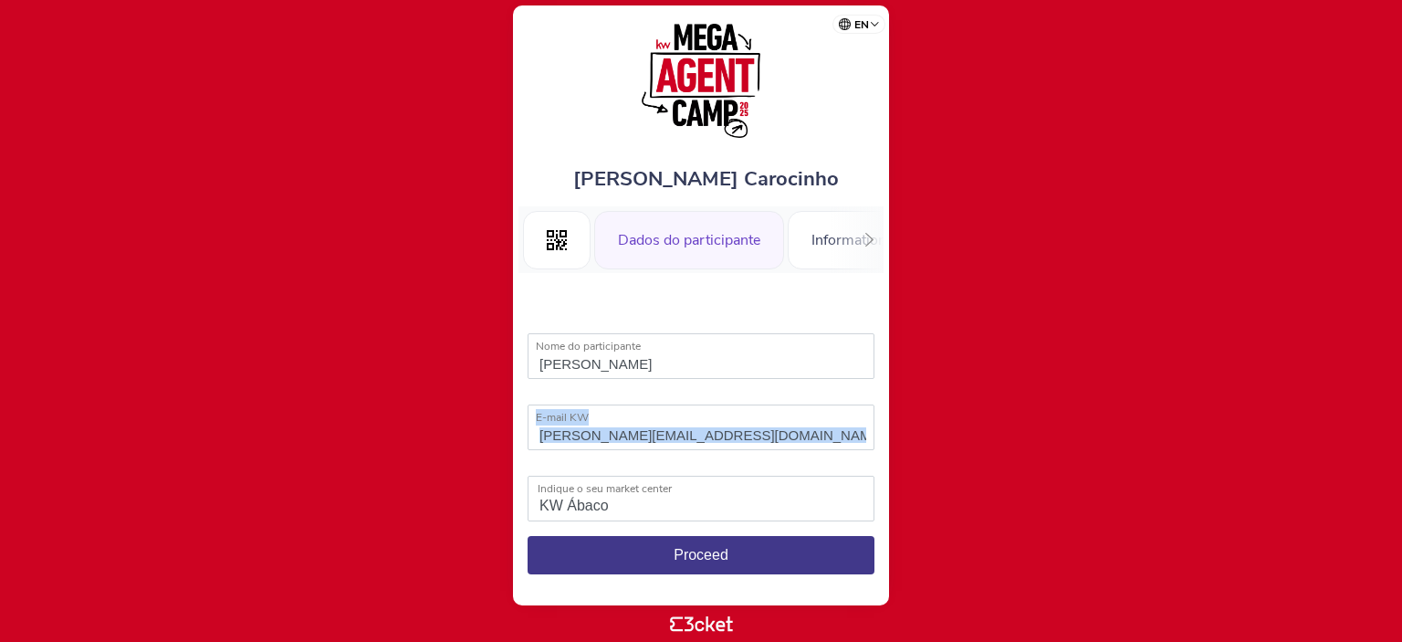
drag, startPoint x: 630, startPoint y: 426, endPoint x: 542, endPoint y: 439, distance: 88.6
click at [542, 439] on div "jorge.carocinho@kwportugal.pt E-mail KW The field "E-mail KW" is invalid" at bounding box center [701, 428] width 347 height 49
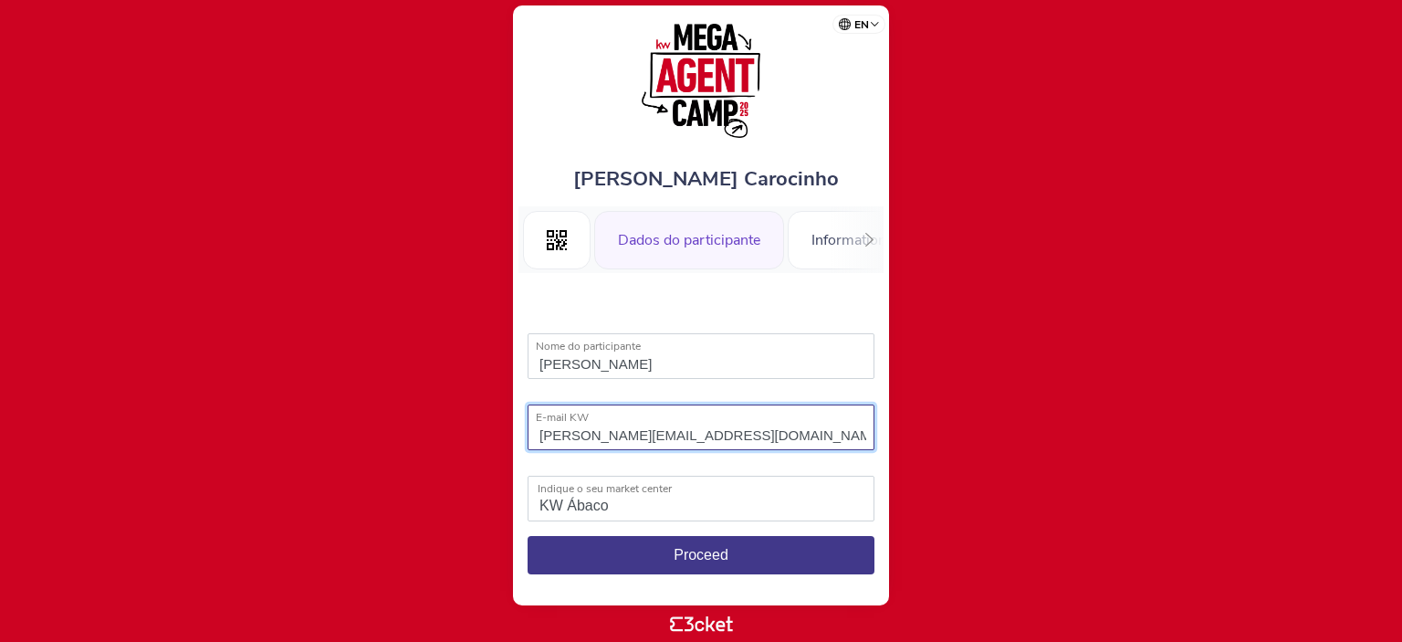
click at [566, 437] on input "jorge.carocinho@kwportugal.pt" at bounding box center [701, 427] width 347 height 46
type input "sandra.varela@kwportugal.pt"
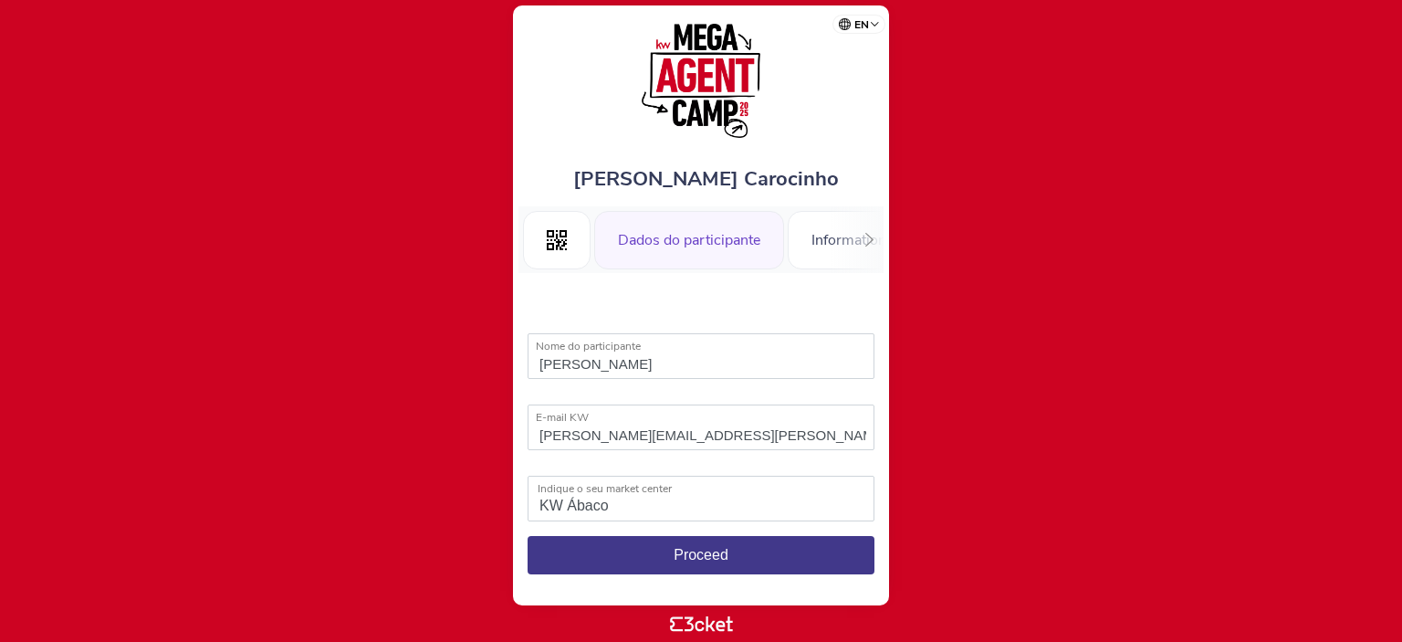
click at [665, 543] on button "Proceed" at bounding box center [701, 555] width 347 height 38
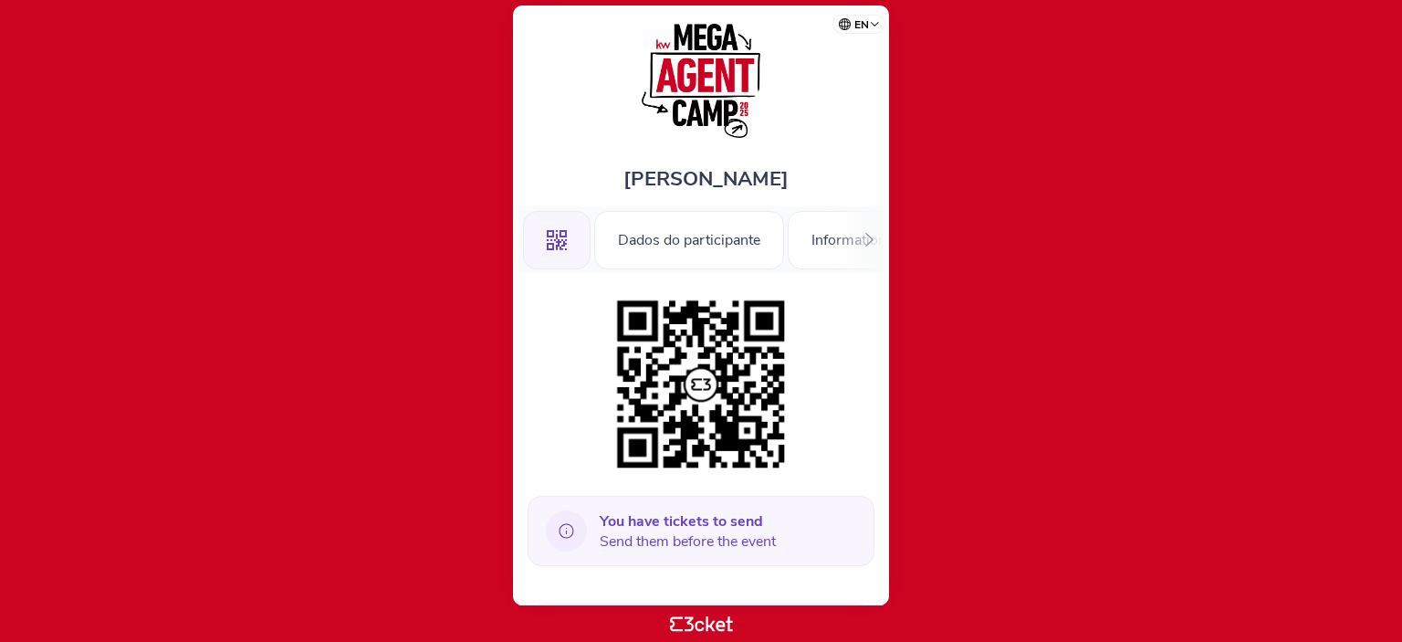
drag, startPoint x: 637, startPoint y: 526, endPoint x: 610, endPoint y: 525, distance: 27.4
click at [637, 525] on b "You have tickets to send" at bounding box center [681, 521] width 163 height 20
click at [572, 525] on icon at bounding box center [566, 530] width 41 height 41
click at [566, 529] on icon at bounding box center [566, 530] width 41 height 41
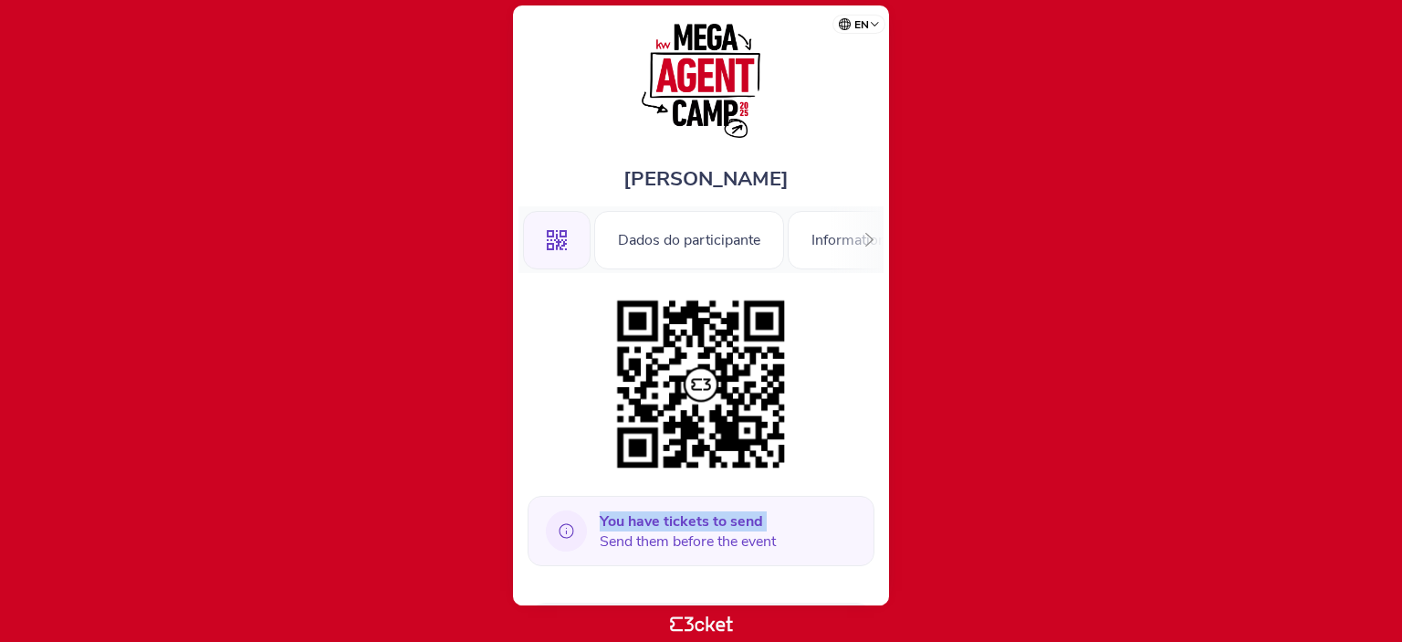
click at [566, 529] on icon at bounding box center [566, 530] width 41 height 41
click at [644, 524] on b "You have tickets to send" at bounding box center [681, 521] width 163 height 20
click at [669, 547] on span "You have tickets to send Send them before the event" at bounding box center [688, 531] width 176 height 40
click at [671, 550] on span "You have tickets to send Send them before the event" at bounding box center [688, 531] width 176 height 40
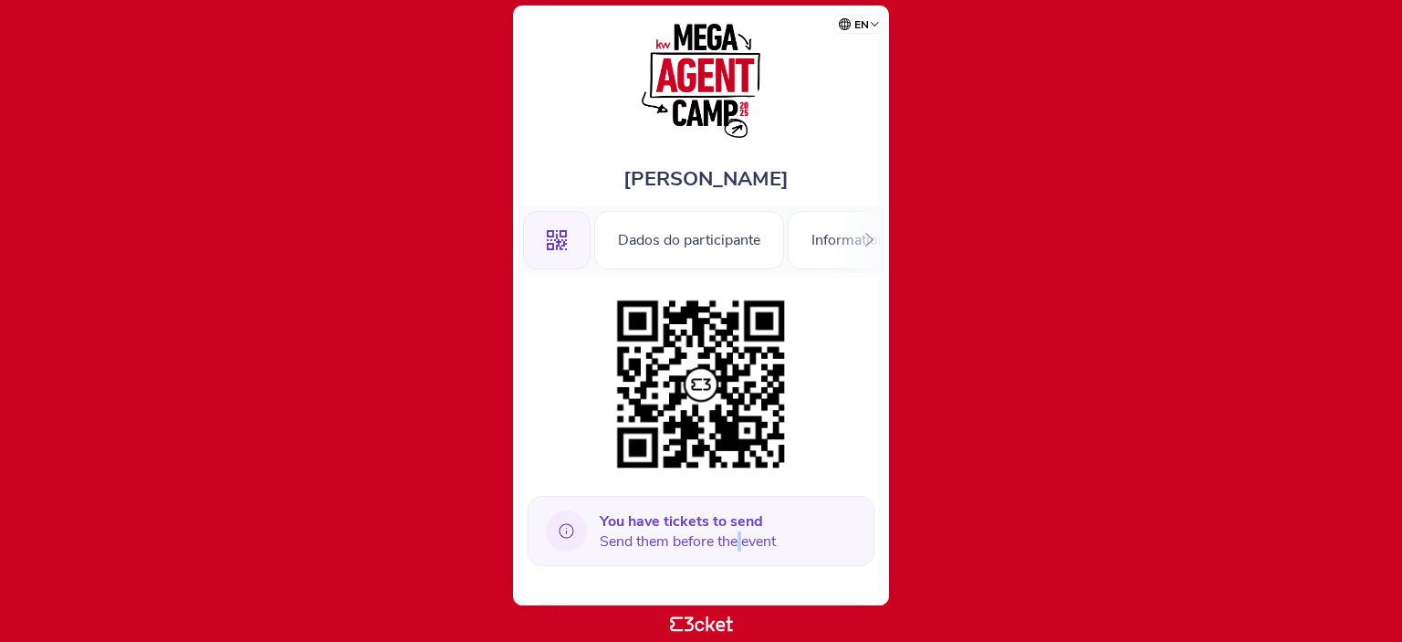
click at [672, 551] on div "You have tickets to send Send them before the event" at bounding box center [701, 531] width 347 height 70
click at [694, 547] on div "You have tickets to send Send them before the event" at bounding box center [701, 531] width 347 height 70
drag, startPoint x: 700, startPoint y: 545, endPoint x: 723, endPoint y: 542, distance: 23.0
click at [702, 544] on span "You have tickets to send Send them before the event" at bounding box center [688, 531] width 176 height 40
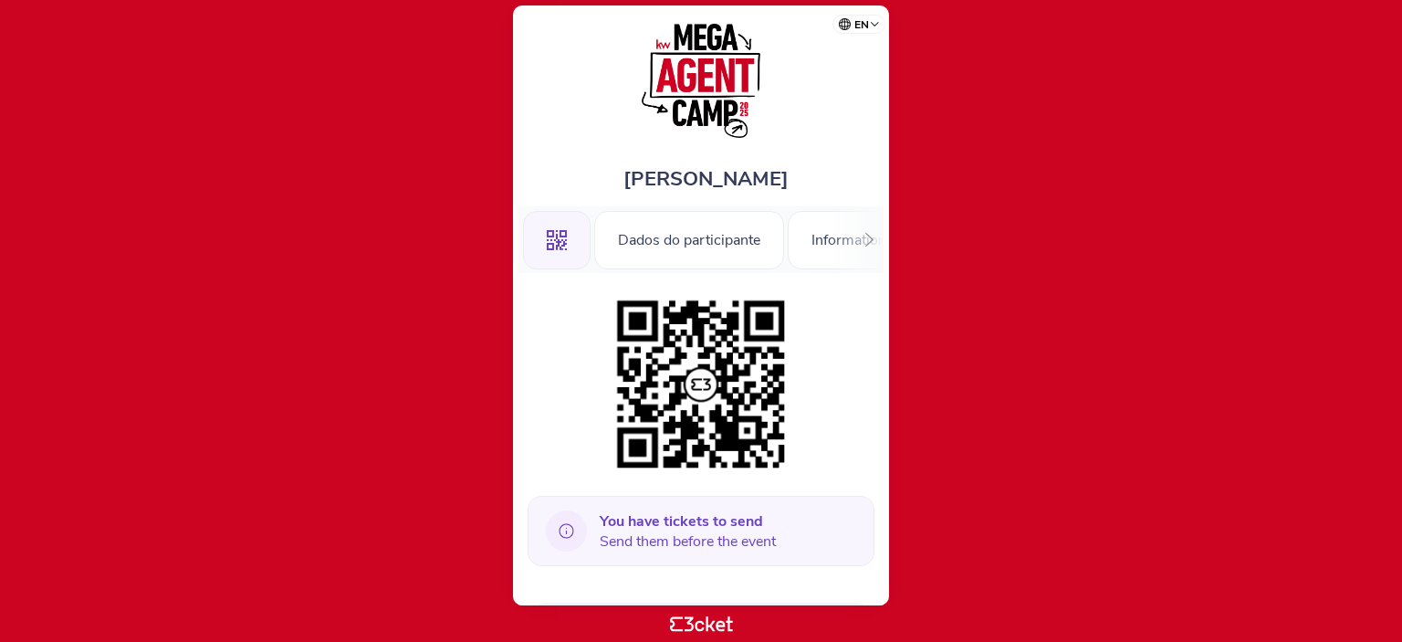
click at [723, 542] on span "You have tickets to send Send them before the event" at bounding box center [688, 531] width 176 height 40
click at [725, 541] on span "You have tickets to send Send them before the event" at bounding box center [688, 531] width 176 height 40
click at [726, 540] on span "You have tickets to send Send them before the event" at bounding box center [688, 531] width 176 height 40
click at [828, 533] on div "You have tickets to send Send them before the event" at bounding box center [701, 531] width 347 height 70
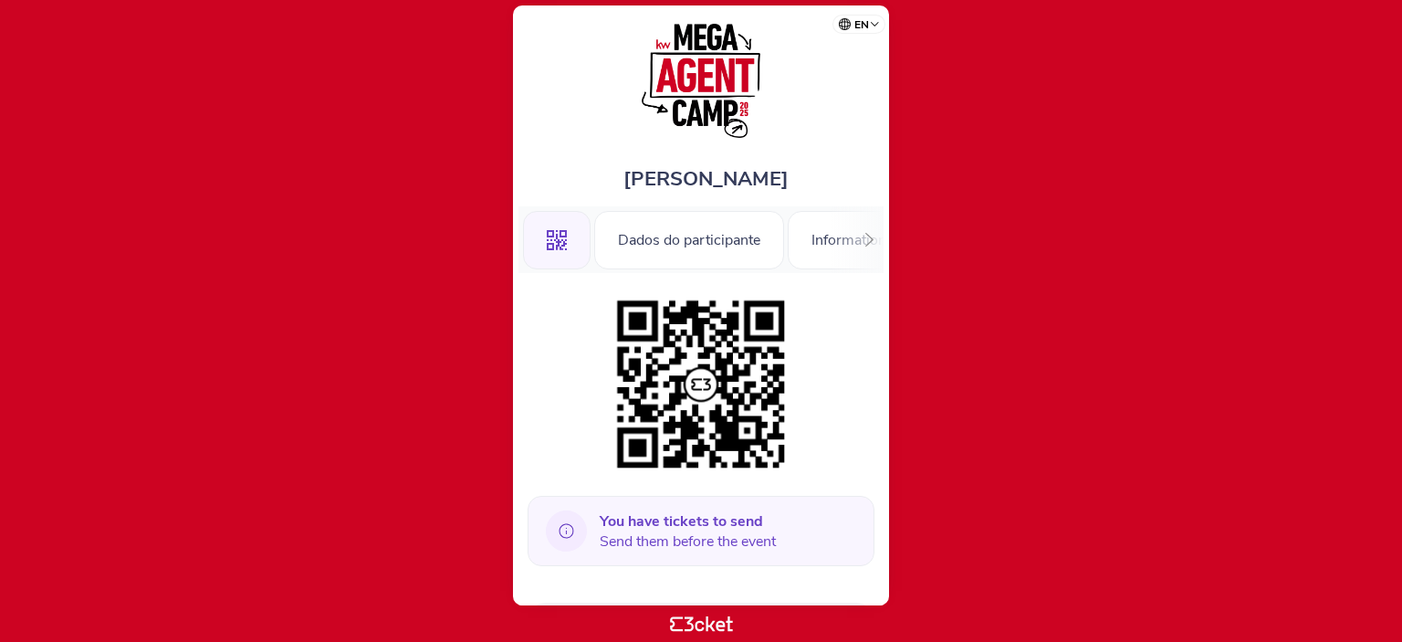
click at [828, 533] on div "You have tickets to send Send them before the event" at bounding box center [701, 531] width 347 height 70
click at [828, 532] on div "You have tickets to send Send them before the event" at bounding box center [701, 531] width 347 height 70
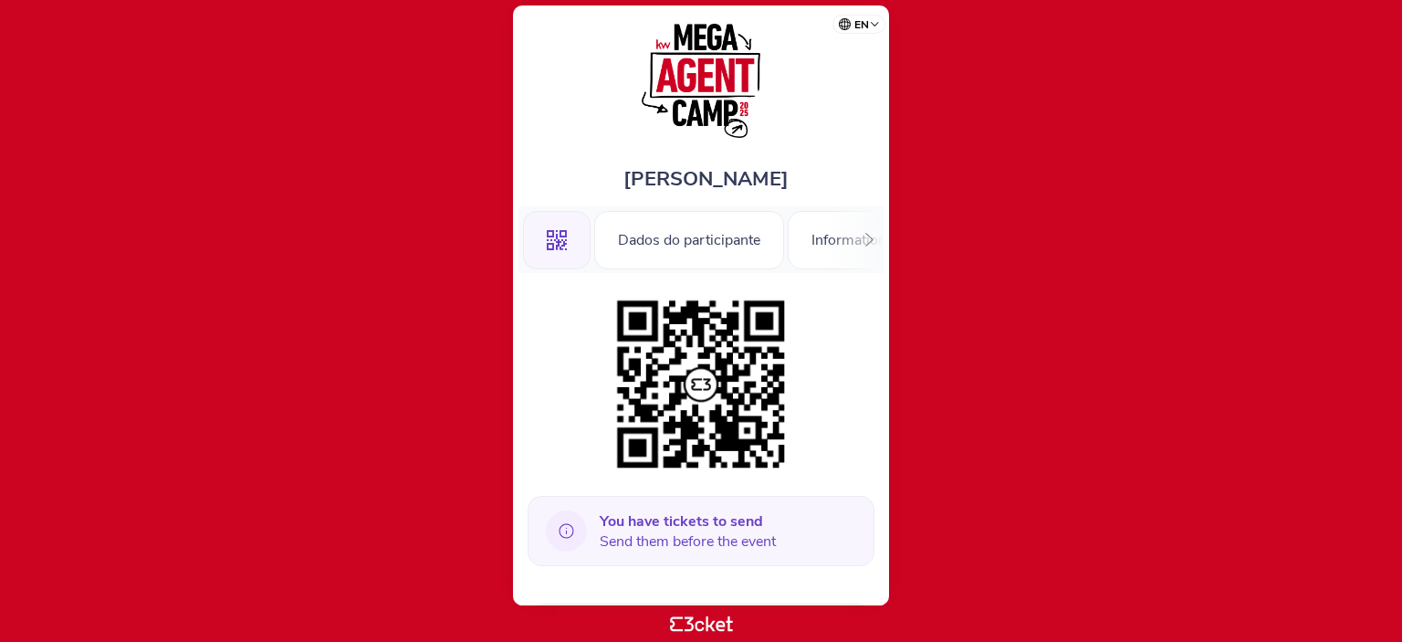
click at [828, 532] on div "You have tickets to send Send them before the event" at bounding box center [701, 531] width 347 height 70
click at [752, 533] on span "You have tickets to send Send them before the event" at bounding box center [688, 531] width 176 height 40
click at [746, 527] on b "You have tickets to send" at bounding box center [681, 521] width 163 height 20
click at [665, 536] on span "You have tickets to send Send them before the event" at bounding box center [688, 531] width 176 height 40
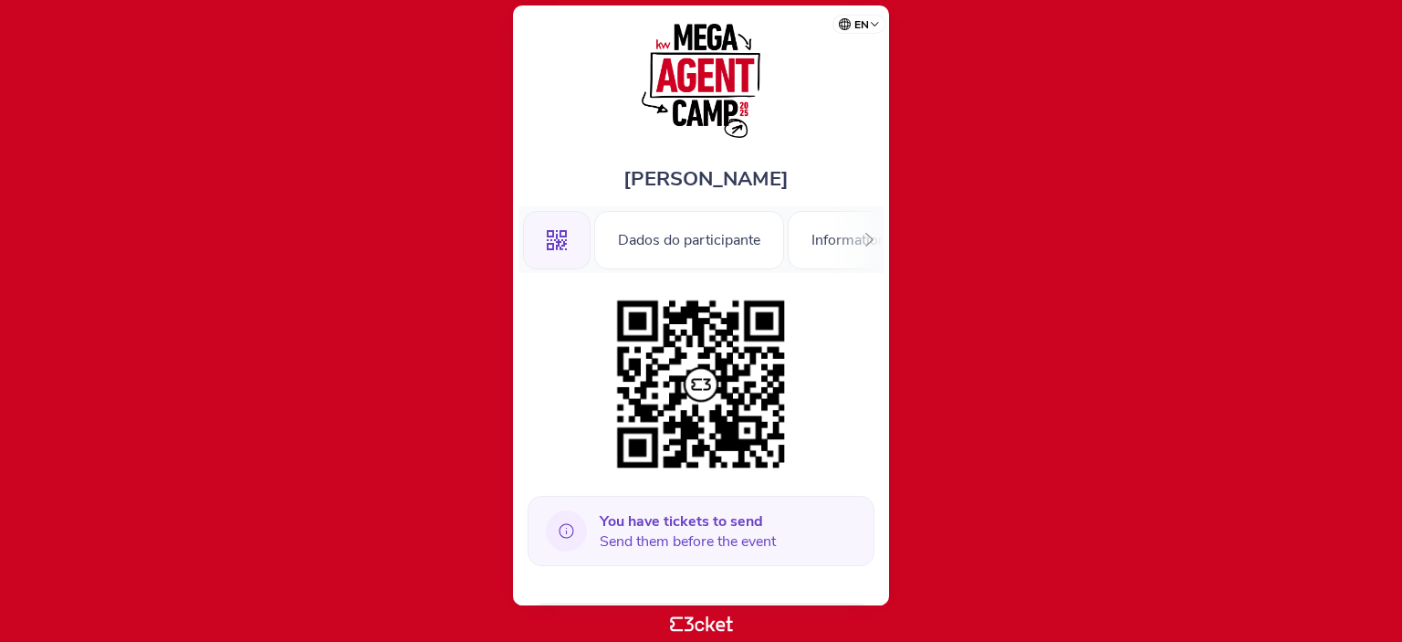
click at [578, 531] on icon at bounding box center [566, 530] width 41 height 41
click at [566, 529] on icon at bounding box center [566, 530] width 41 height 41
